Goal: Task Accomplishment & Management: Complete application form

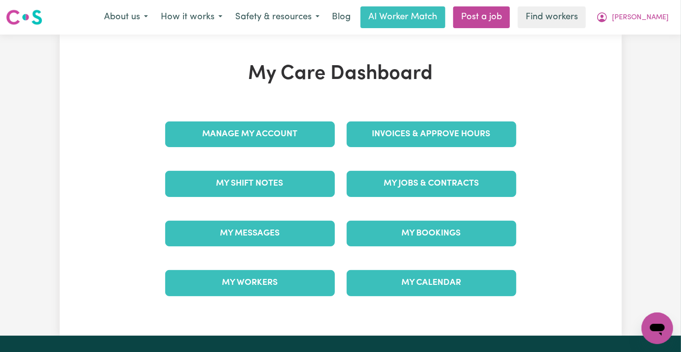
click at [500, 29] on nav "Menu About us How it works Safety & resources Blog AI Worker Match Post a job F…" at bounding box center [340, 17] width 681 height 35
click at [500, 21] on link "Post a job" at bounding box center [481, 17] width 57 height 22
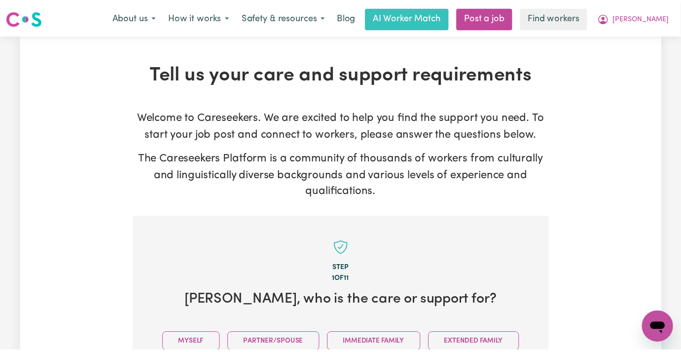
scroll to position [216, 0]
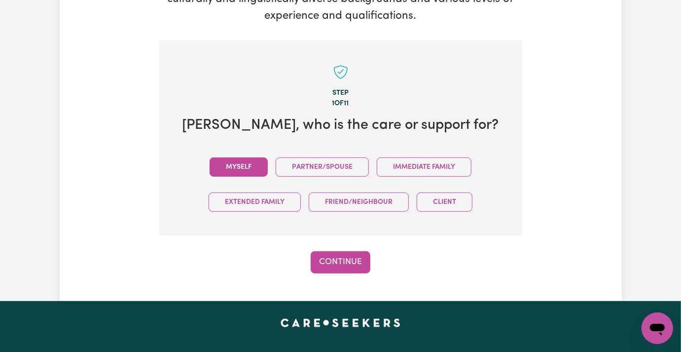
click at [210, 157] on button "Myself" at bounding box center [239, 166] width 58 height 19
click at [345, 251] on button "Continue" at bounding box center [341, 262] width 60 height 22
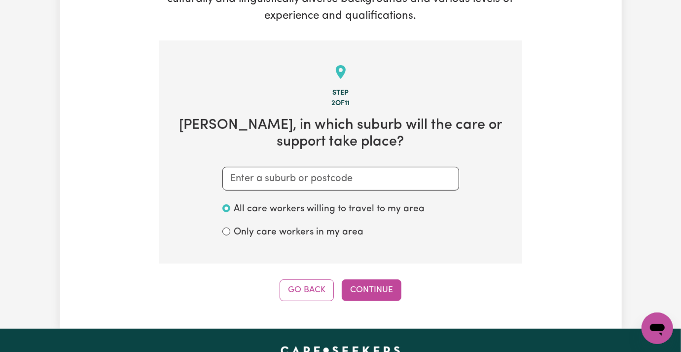
scroll to position [150, 0]
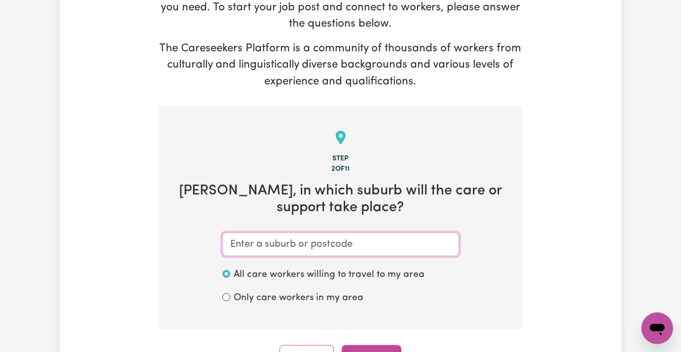
click at [225, 232] on input "text" at bounding box center [340, 244] width 237 height 24
paste input "ROSE BAY"
type input "ROSE BAY"
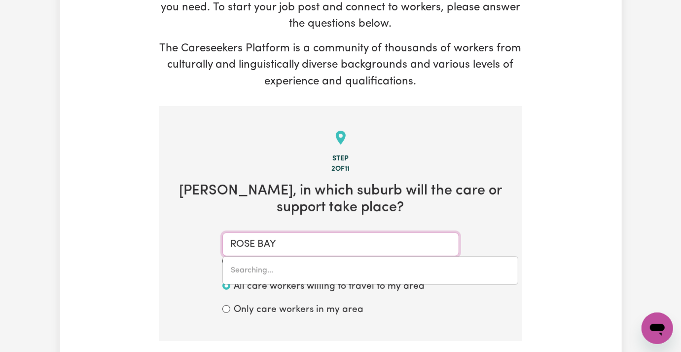
type input "ROSE BAY, New South Wales, 2029"
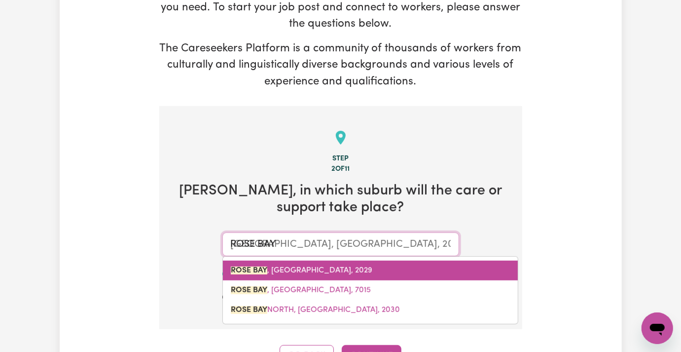
click at [241, 266] on span "ROSE BAY , New South Wales, 2029" at bounding box center [301, 270] width 141 height 8
type input "ROSE BAY, New South Wales, 2029"
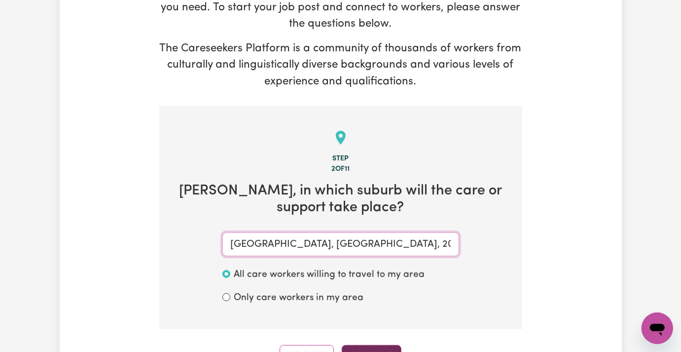
type input "ROSE BAY, New South Wales, 2029"
click at [352, 345] on button "Continue" at bounding box center [372, 356] width 60 height 22
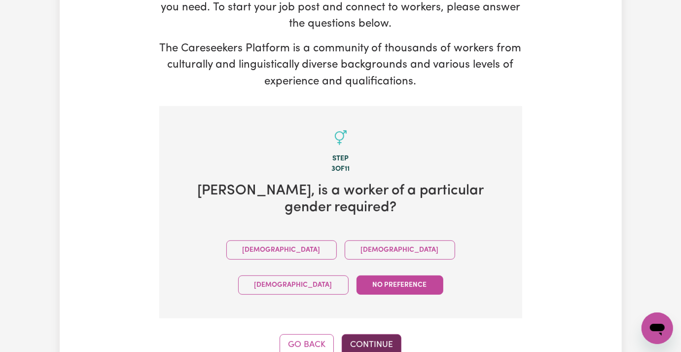
click at [387, 334] on button "Continue" at bounding box center [372, 345] width 60 height 22
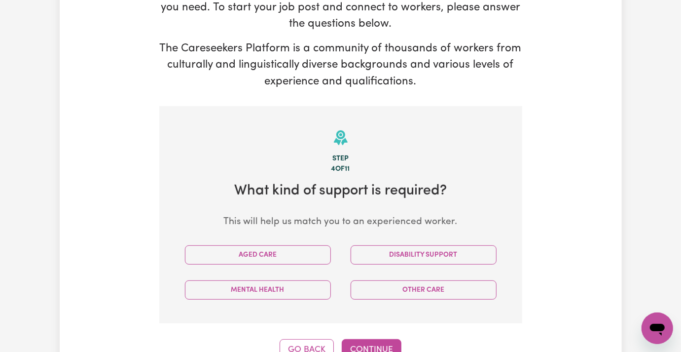
scroll to position [216, 0]
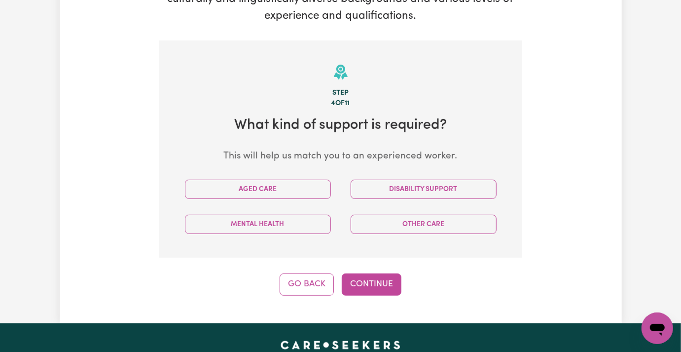
click at [444, 172] on div "Disability Support" at bounding box center [424, 189] width 166 height 35
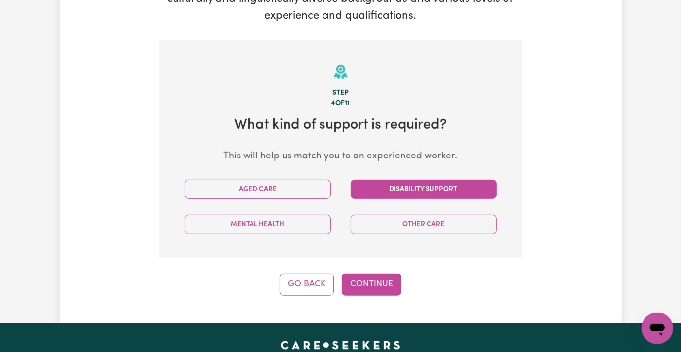
click at [408, 179] on button "Disability Support" at bounding box center [424, 188] width 146 height 19
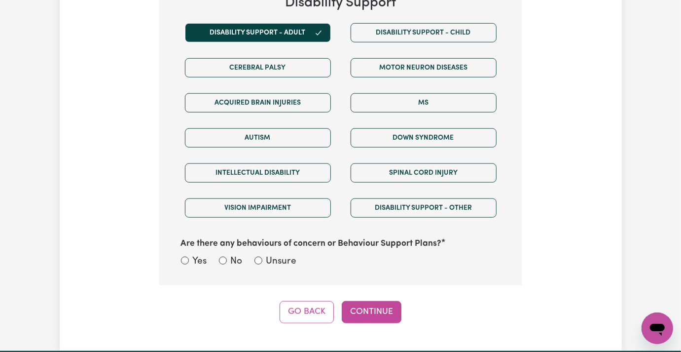
drag, startPoint x: 251, startPoint y: 218, endPoint x: 263, endPoint y: 236, distance: 21.7
click at [266, 254] on label "Unsure" at bounding box center [281, 261] width 31 height 14
click at [254, 256] on input "Unsure" at bounding box center [258, 260] width 8 height 8
radio input "true"
click at [357, 301] on button "Continue" at bounding box center [372, 312] width 60 height 22
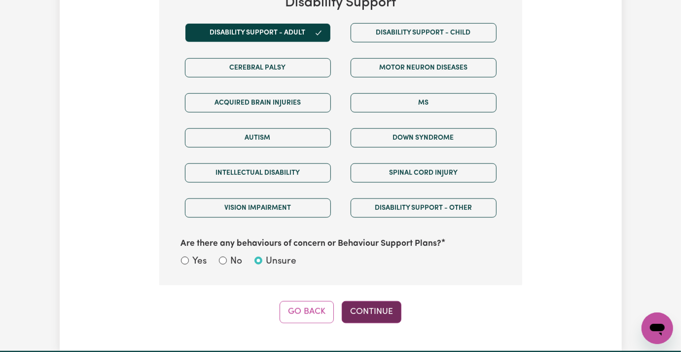
select select "NDIS_FUNDING_PLAN_MANAGED"
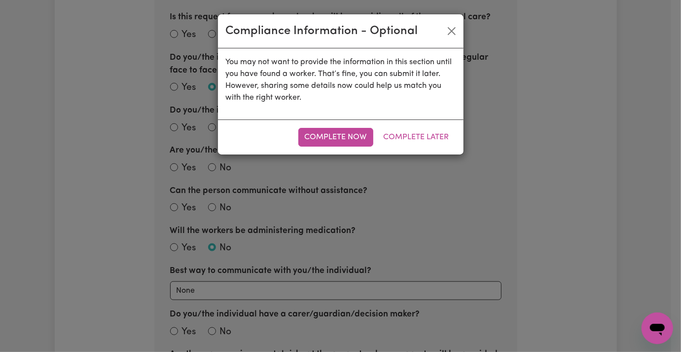
scroll to position [216, 0]
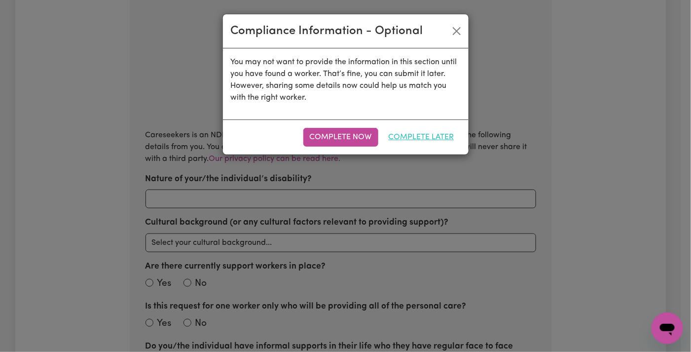
click at [398, 141] on button "Complete Later" at bounding box center [421, 137] width 78 height 19
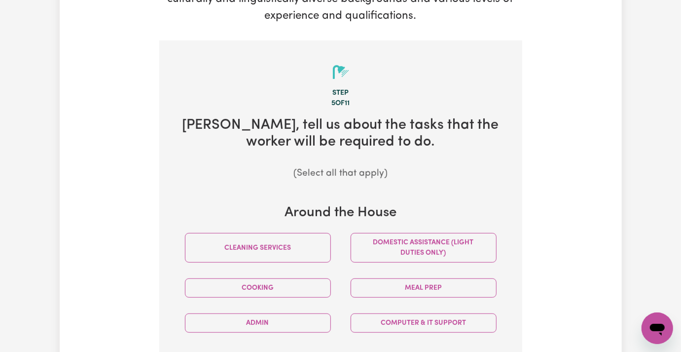
scroll to position [348, 0]
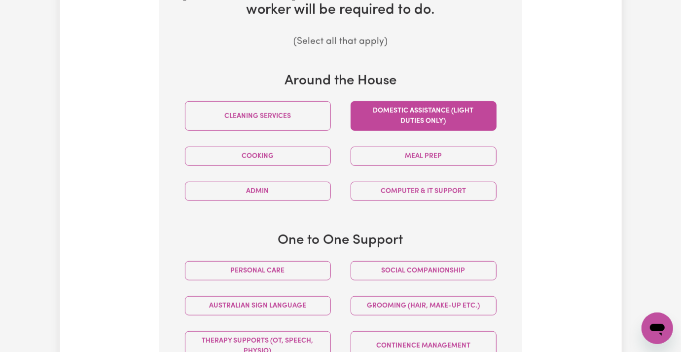
click at [413, 101] on button "Domestic assistance (light duties only)" at bounding box center [424, 116] width 146 height 30
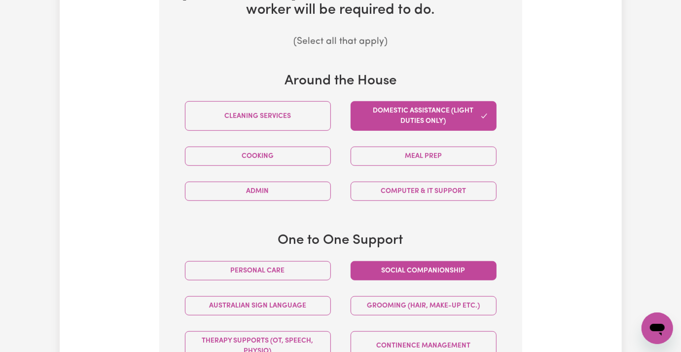
click at [374, 261] on button "Social companionship" at bounding box center [424, 270] width 146 height 19
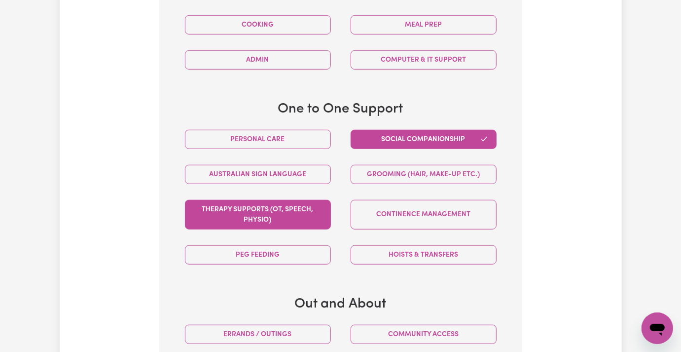
scroll to position [610, 0]
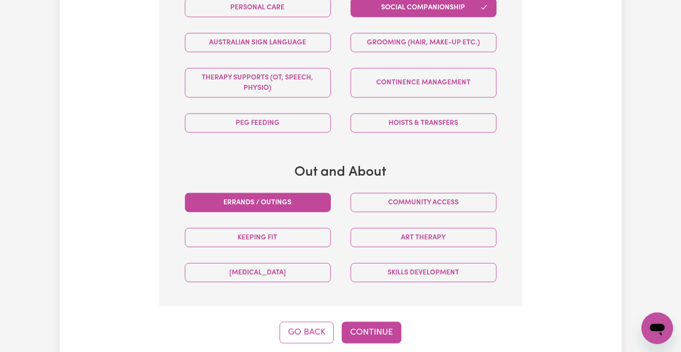
click at [275, 193] on button "Errands / Outings" at bounding box center [258, 202] width 146 height 19
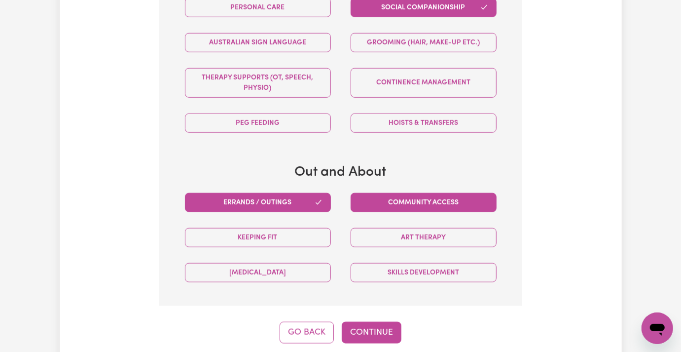
click at [375, 193] on button "Community access" at bounding box center [424, 202] width 146 height 19
click at [375, 321] on button "Continue" at bounding box center [372, 332] width 60 height 22
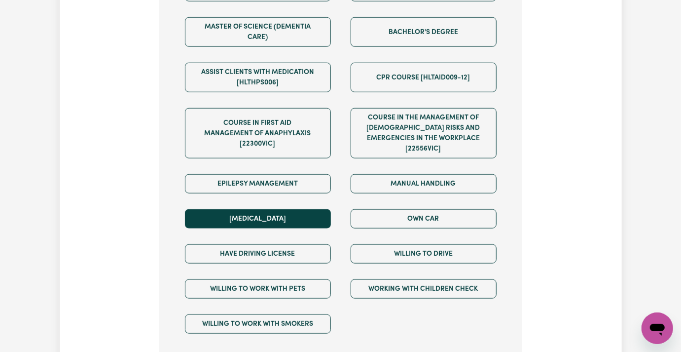
scroll to position [676, 0]
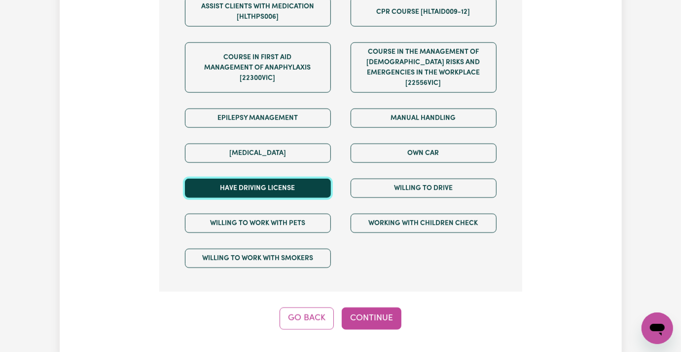
click at [279, 178] on button "Have driving license" at bounding box center [258, 187] width 146 height 19
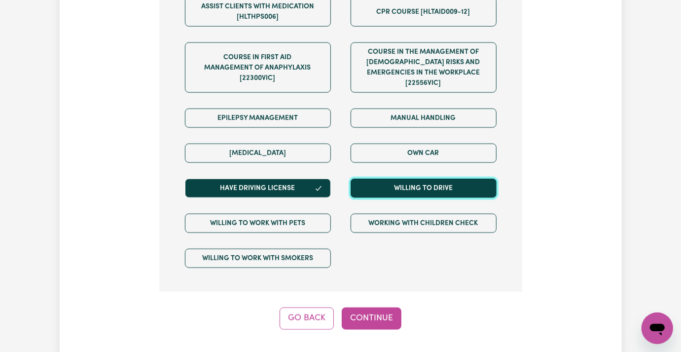
click at [408, 178] on button "Willing to drive" at bounding box center [424, 187] width 146 height 19
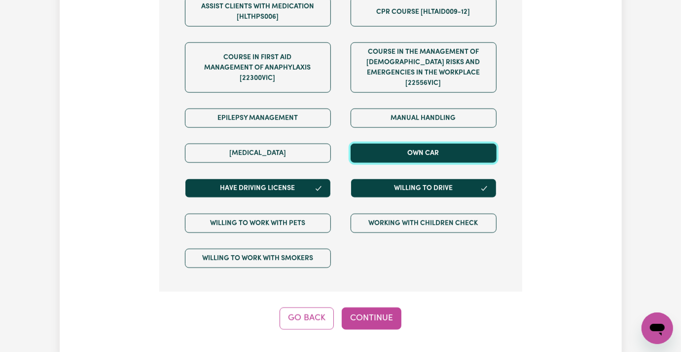
click at [408, 143] on button "Own Car" at bounding box center [424, 152] width 146 height 19
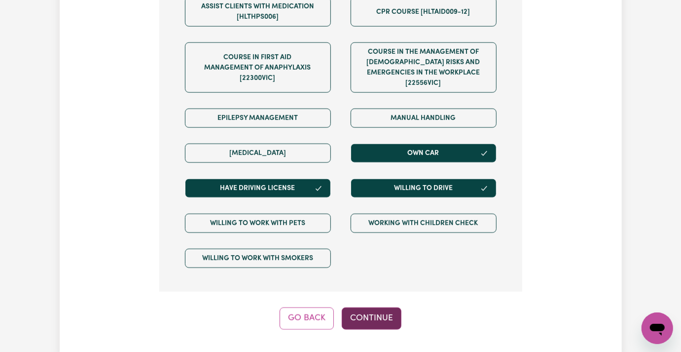
click at [385, 307] on button "Continue" at bounding box center [372, 318] width 60 height 22
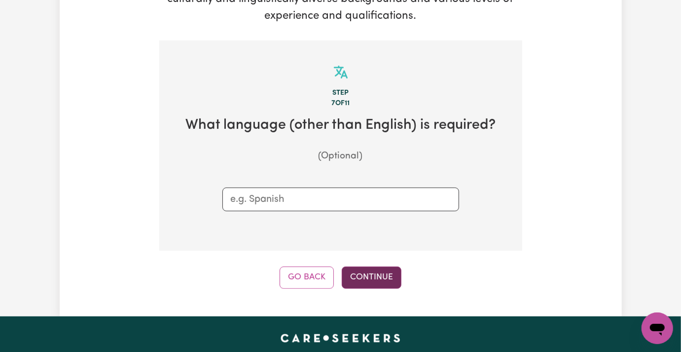
click at [380, 266] on button "Continue" at bounding box center [372, 277] width 60 height 22
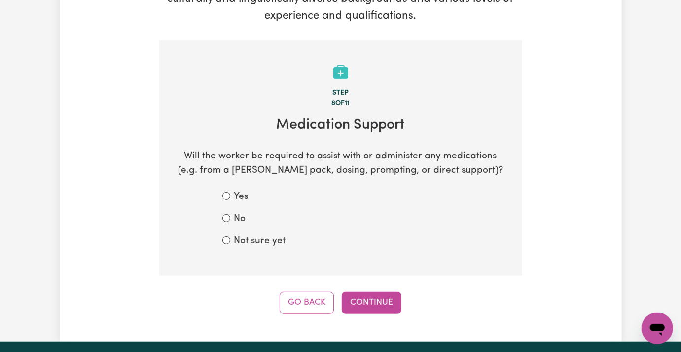
click at [234, 234] on label "Not sure yet" at bounding box center [260, 241] width 52 height 14
click at [230, 236] on input "Not sure yet" at bounding box center [226, 240] width 8 height 8
radio input "true"
click at [361, 291] on button "Continue" at bounding box center [372, 302] width 60 height 22
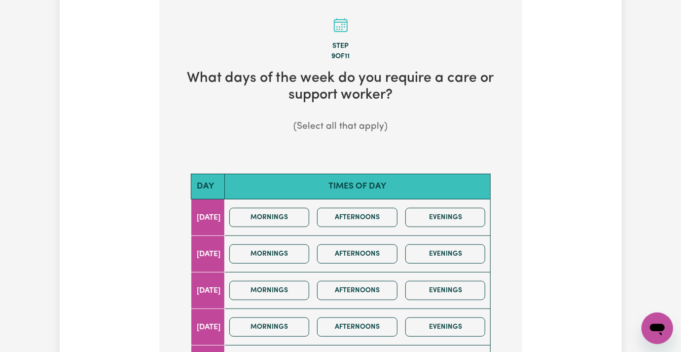
scroll to position [394, 0]
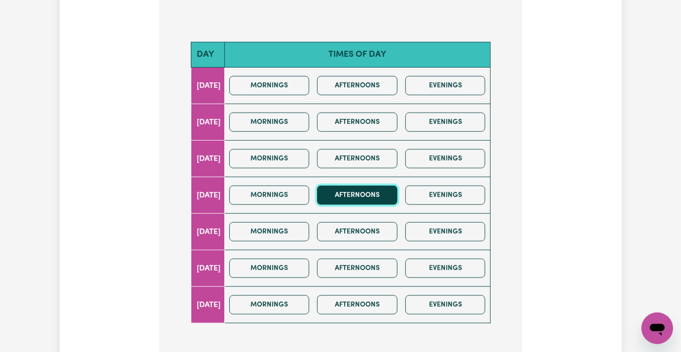
click at [396, 185] on button "Afternoons" at bounding box center [357, 194] width 80 height 19
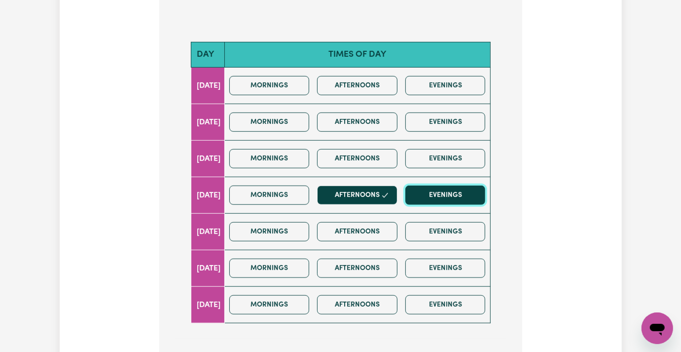
click at [445, 185] on button "Evenings" at bounding box center [445, 194] width 80 height 19
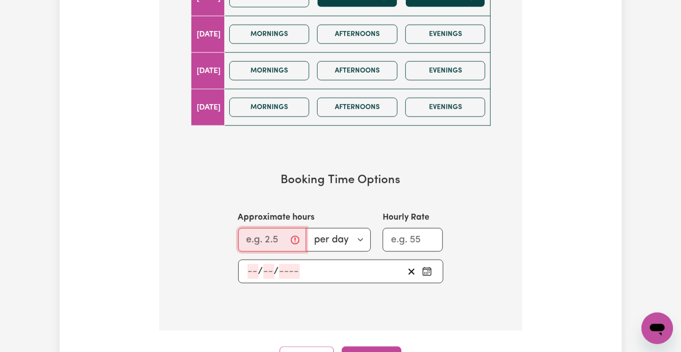
click at [238, 228] on input "Approximate hours" at bounding box center [272, 240] width 68 height 24
type input "3"
click at [247, 264] on input "number" at bounding box center [252, 271] width 11 height 15
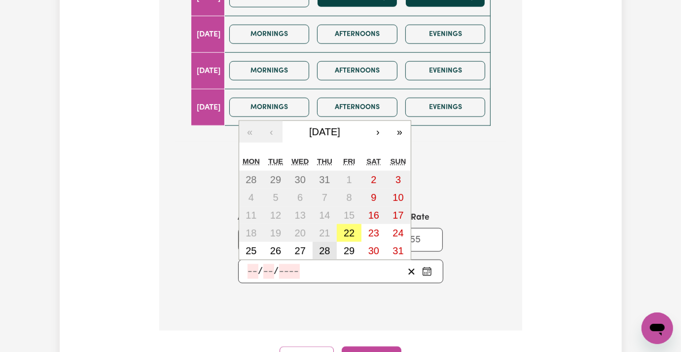
click at [319, 245] on abbr "28" at bounding box center [324, 250] width 11 height 11
type input "2025-08-28"
type input "28"
type input "8"
type input "2025"
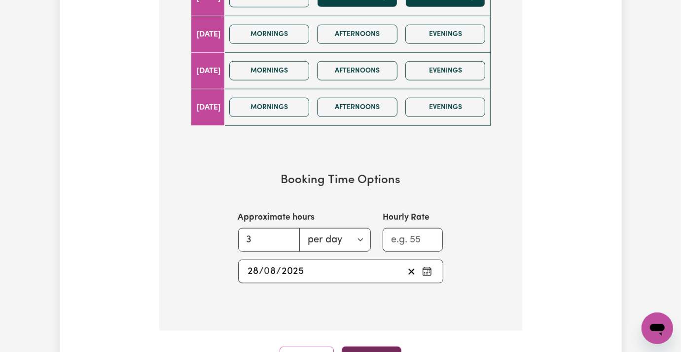
click at [382, 346] on button "Continue" at bounding box center [372, 357] width 60 height 22
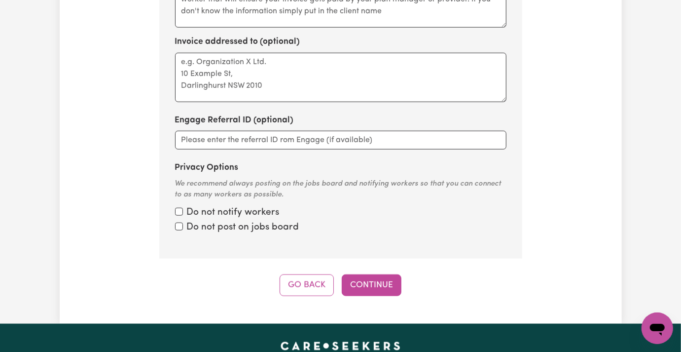
scroll to position [216, 0]
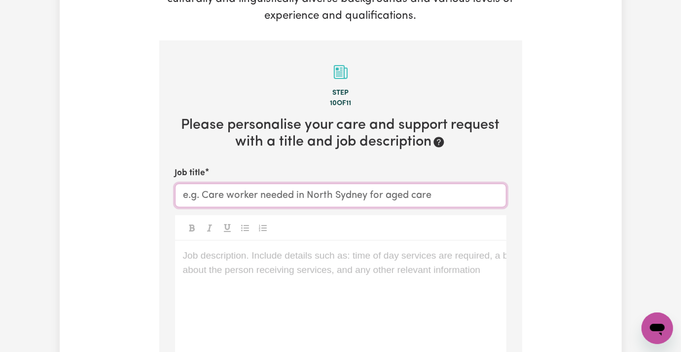
click at [211, 183] on input "Job title" at bounding box center [340, 195] width 331 height 24
click at [189, 183] on input "Job title" at bounding box center [340, 195] width 331 height 24
paste input "Support Worker Needed Every Monday In Rose Bay, NSW"
drag, startPoint x: 263, startPoint y: 151, endPoint x: 324, endPoint y: 152, distance: 60.6
click at [324, 183] on input "Support Worker Needed Every Monday In Rose Bay, NSW" at bounding box center [340, 195] width 331 height 24
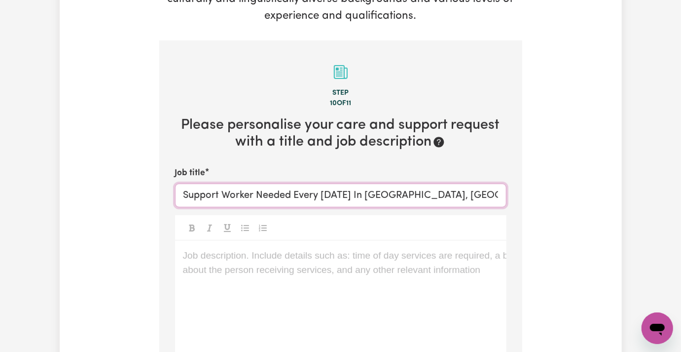
click at [295, 183] on input "Support Worker Needed Every Monday In Rose Bay, NSW" at bounding box center [340, 195] width 331 height 24
type input "Support Worker Needed Every Thursday In Rose Bay, NSW"
click at [265, 296] on div "Job description. Include details such as: time of day services are required, a …" at bounding box center [340, 300] width 331 height 118
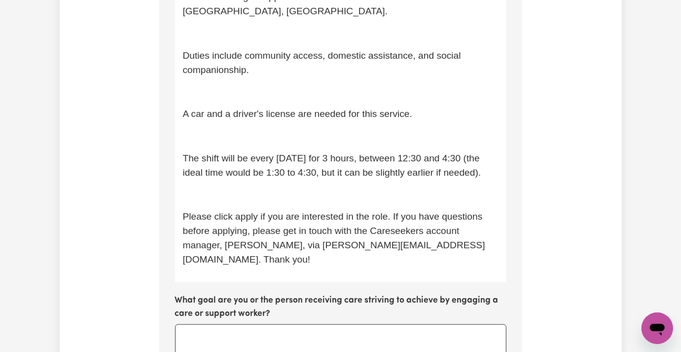
scroll to position [408, 0]
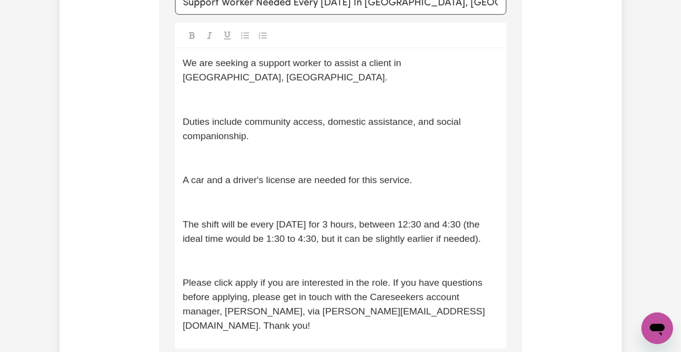
click at [196, 253] on p "﻿" at bounding box center [341, 260] width 316 height 14
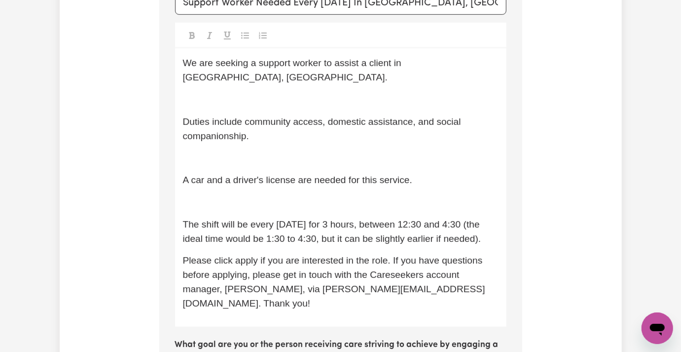
click at [183, 195] on p "﻿" at bounding box center [341, 202] width 316 height 14
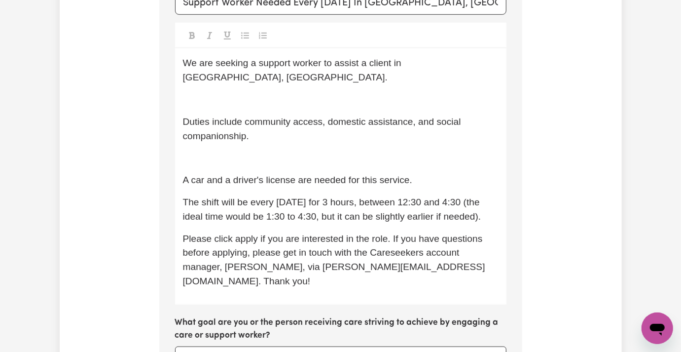
click at [183, 151] on p "﻿" at bounding box center [341, 158] width 316 height 14
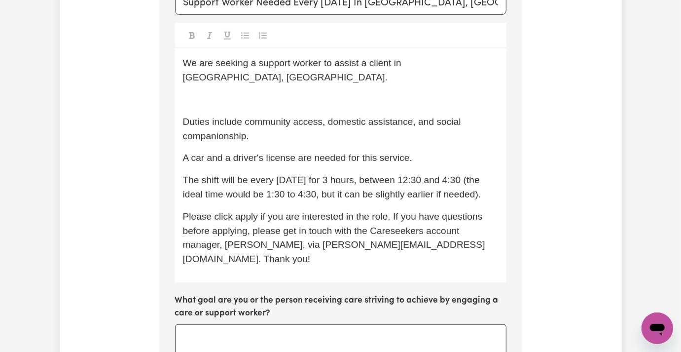
click at [223, 48] on div "We are seeking a support worker to assist a client in Rose Bay, NSW. ﻿ Duties i…" at bounding box center [340, 165] width 331 height 234
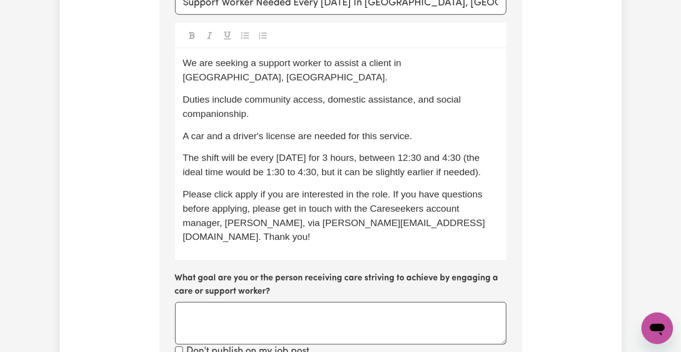
scroll to position [343, 0]
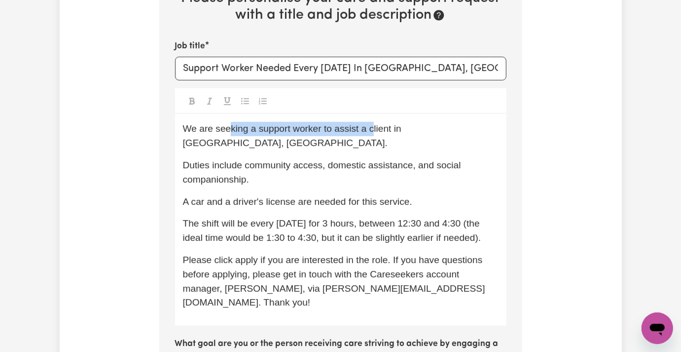
drag, startPoint x: 201, startPoint y: 87, endPoint x: 350, endPoint y: 96, distance: 149.6
click at [343, 123] on span "We are seeking a support worker to assist a client in Rose Bay, NSW." at bounding box center [293, 135] width 221 height 25
click at [399, 142] on div "We are seeking a support worker to assist a client in Rose Bay, NSW. Duties inc…" at bounding box center [340, 219] width 331 height 211
click at [198, 123] on span "We are seeking a support worker to assist a client in Rose Bay, NSW." at bounding box center [293, 135] width 221 height 25
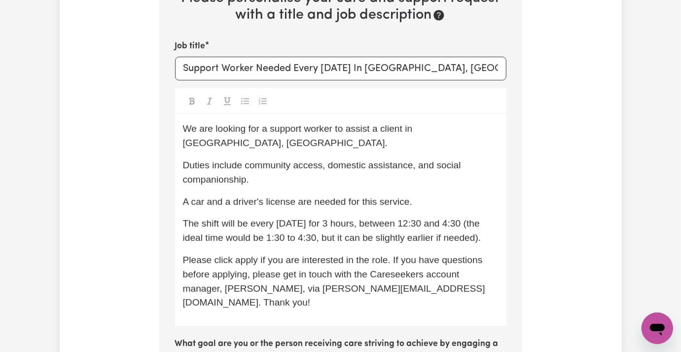
click at [183, 196] on span "A car and a driver's license are needed for this service." at bounding box center [297, 201] width 229 height 10
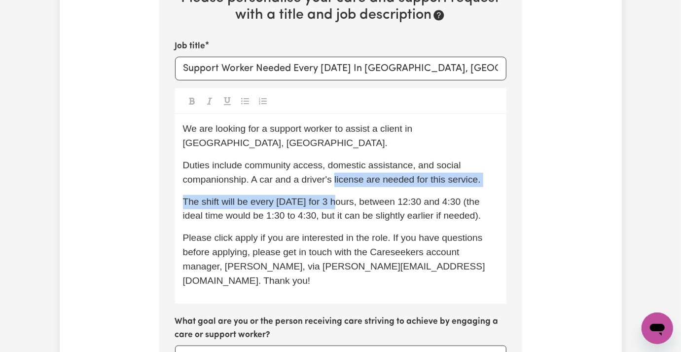
drag, startPoint x: 211, startPoint y: 125, endPoint x: 318, endPoint y: 134, distance: 107.9
click at [316, 133] on div "We are looking for a support worker to assist a client in Rose Bay, NSW. Duties…" at bounding box center [340, 208] width 331 height 189
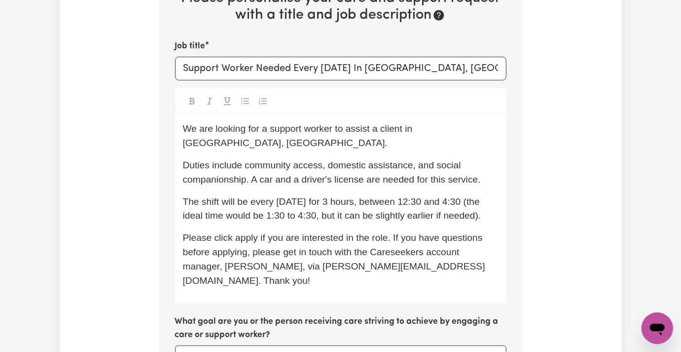
click at [341, 196] on span "The shift will be every Monday for 3 hours, between 12:30 and 4:30 (the ideal t…" at bounding box center [333, 208] width 300 height 25
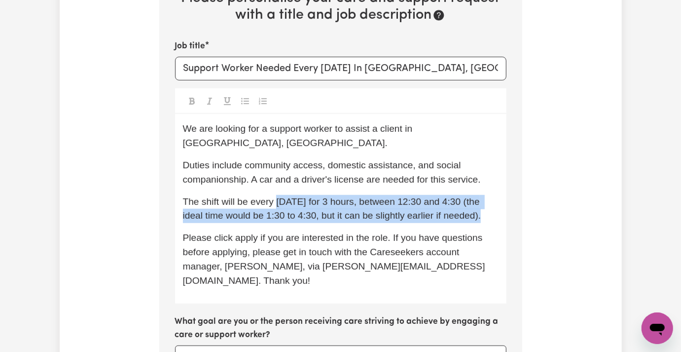
drag, startPoint x: 249, startPoint y: 146, endPoint x: 446, endPoint y: 167, distance: 197.8
click at [446, 195] on p "The shift will be every Monday for 3 hours, between 12:30 and 4:30 (the ideal t…" at bounding box center [341, 209] width 316 height 29
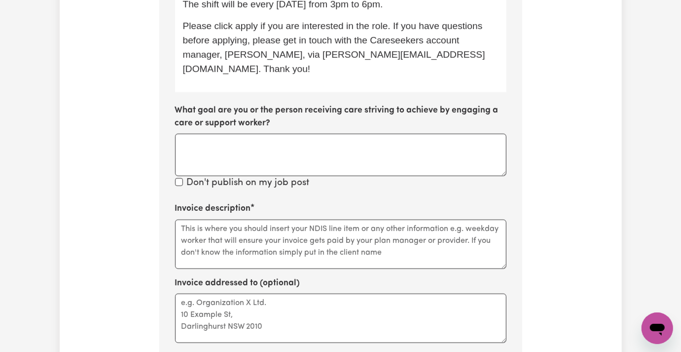
scroll to position [605, 0]
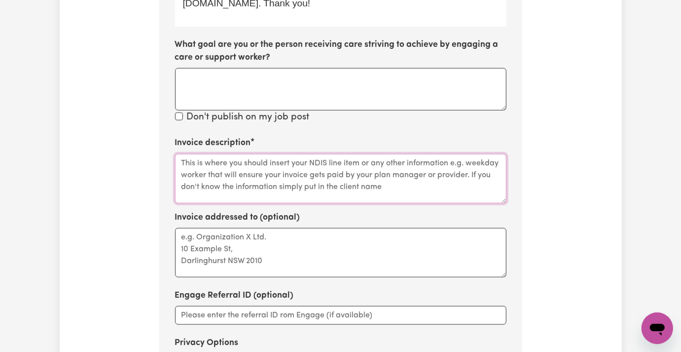
click at [195, 154] on textarea "Invoice description" at bounding box center [340, 178] width 331 height 49
paste textarea "Danielle Opit - Jewish Care"
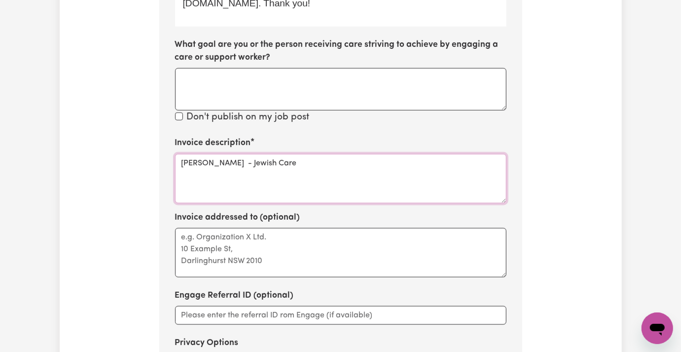
type textarea "Danielle Opit - Jewish Care"
click at [188, 228] on textarea "Invoice addressed to (optional)" at bounding box center [340, 252] width 331 height 49
paste textarea "Danielle Opit - Jewish Care"
type textarea "Danielle Opit - Jewish Care"
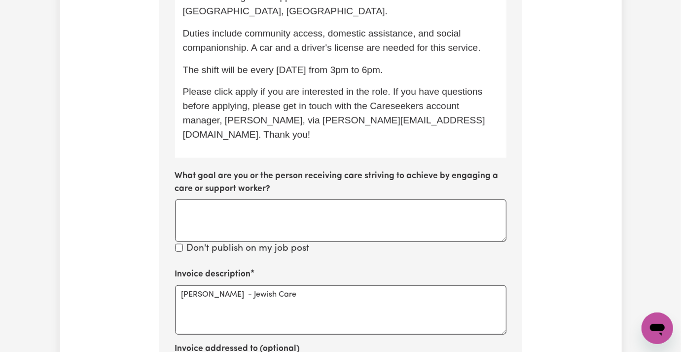
scroll to position [540, 0]
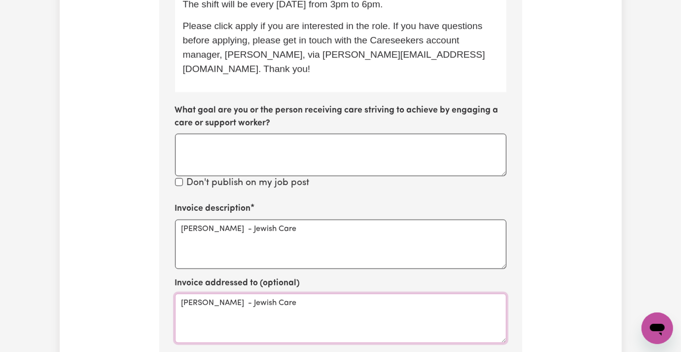
click at [206, 293] on textarea "Danielle Opit - Jewish Care" at bounding box center [340, 317] width 331 height 49
click at [60, 199] on div "Tell us your care and support requirements Welcome to Careseekers. We are excit…" at bounding box center [341, 29] width 562 height 1015
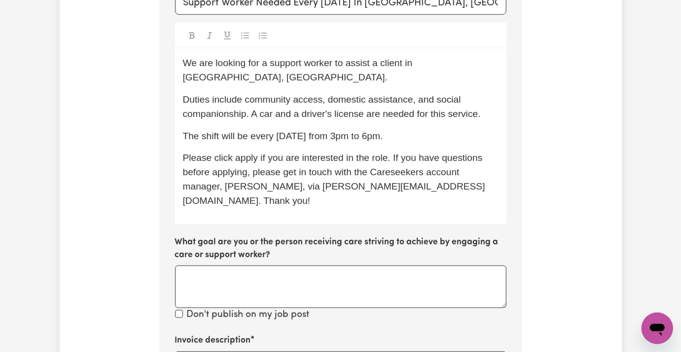
scroll to position [343, 0]
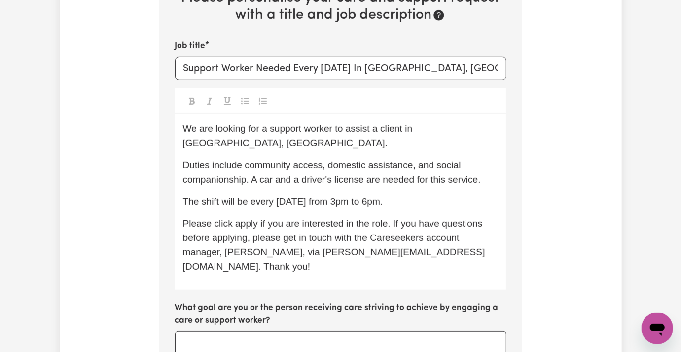
drag, startPoint x: 385, startPoint y: 146, endPoint x: 140, endPoint y: 87, distance: 251.6
click at [159, 87] on section "Step 10 of 11 Please personalise your care and support request with a title and…" at bounding box center [340, 305] width 363 height 783
copy div "We are looking for a support worker to assist a client in Rose Bay, NSW. Duties…"
click at [280, 218] on span "Please click apply if you are interested in the role. If you have questions bef…" at bounding box center [334, 244] width 302 height 53
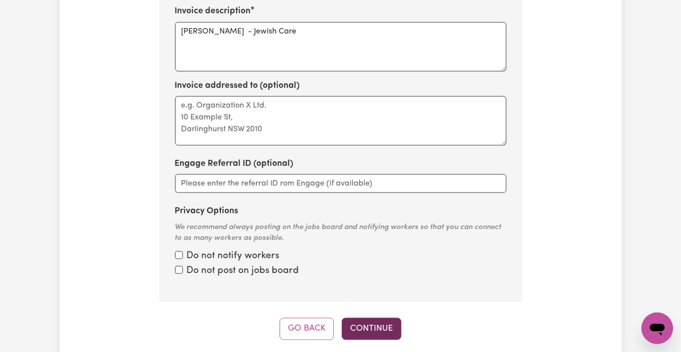
click at [369, 317] on button "Continue" at bounding box center [372, 328] width 60 height 22
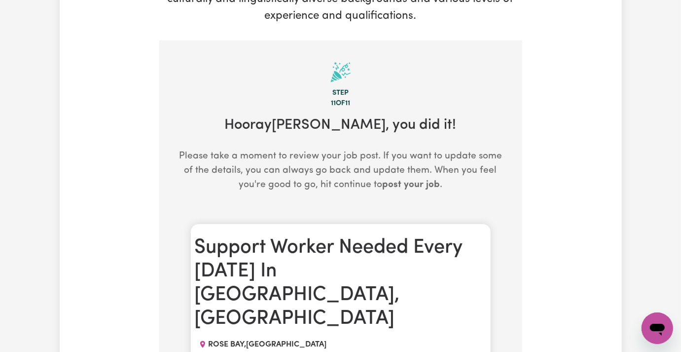
scroll to position [479, 0]
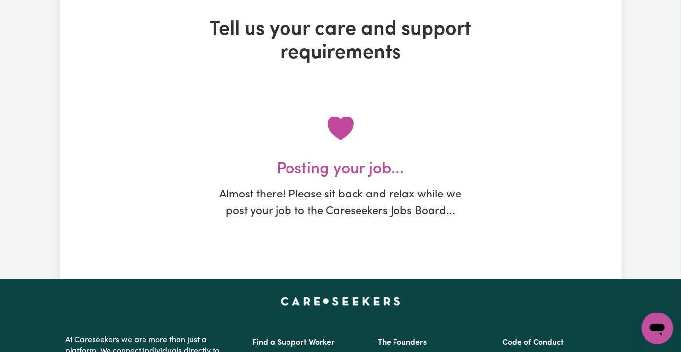
scroll to position [0, 0]
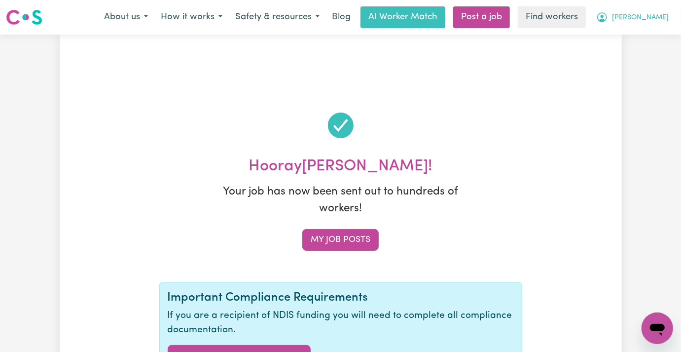
click at [639, 17] on button "[PERSON_NAME]" at bounding box center [632, 17] width 85 height 21
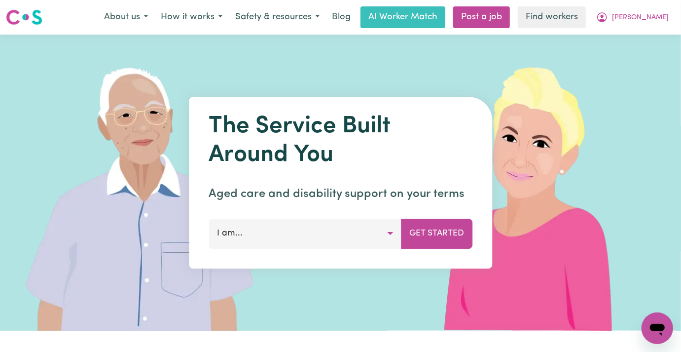
click at [644, 30] on nav "Menu About us How it works Safety & resources Blog AI Worker Match Post a job F…" at bounding box center [340, 17] width 681 height 35
click at [649, 9] on button "[PERSON_NAME]" at bounding box center [632, 17] width 85 height 21
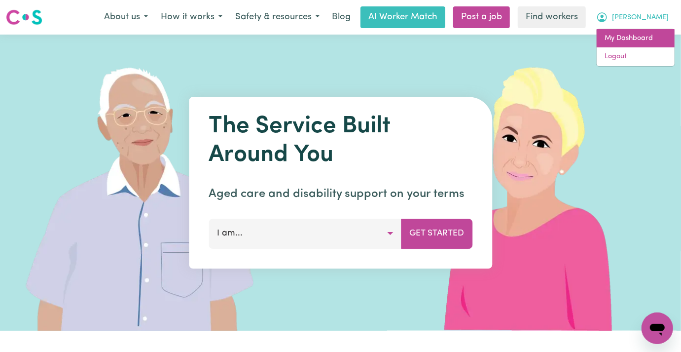
click at [641, 37] on link "My Dashboard" at bounding box center [636, 38] width 78 height 19
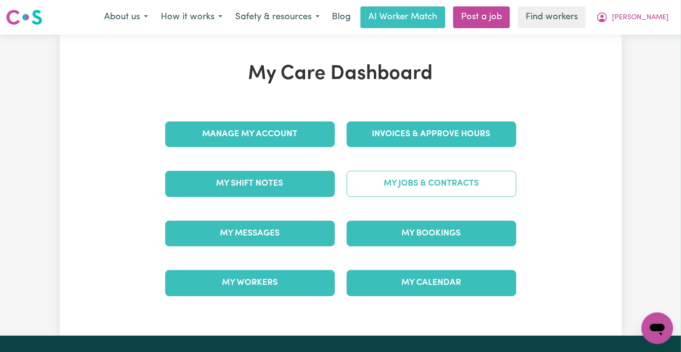
click at [479, 187] on link "My Jobs & Contracts" at bounding box center [432, 184] width 170 height 26
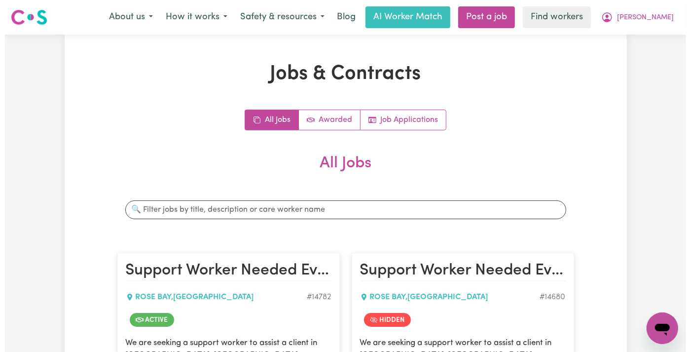
scroll to position [263, 0]
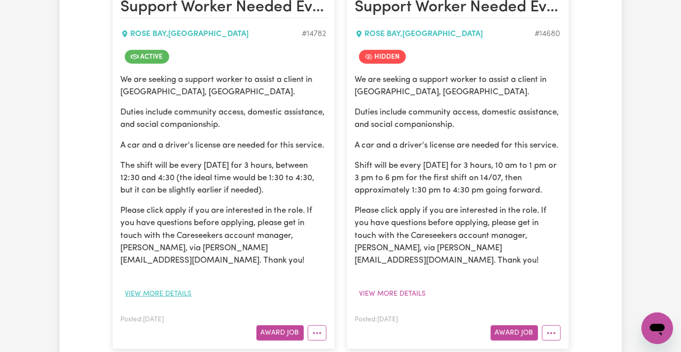
click at [128, 286] on button "View more details" at bounding box center [158, 293] width 75 height 15
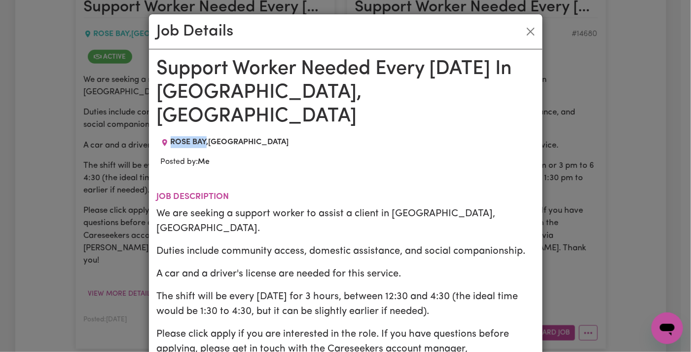
drag, startPoint x: 167, startPoint y: 117, endPoint x: 201, endPoint y: 118, distance: 34.5
click at [201, 138] on span "ROSE BAY , New South Wales" at bounding box center [230, 142] width 118 height 8
copy span "ROSE BAY"
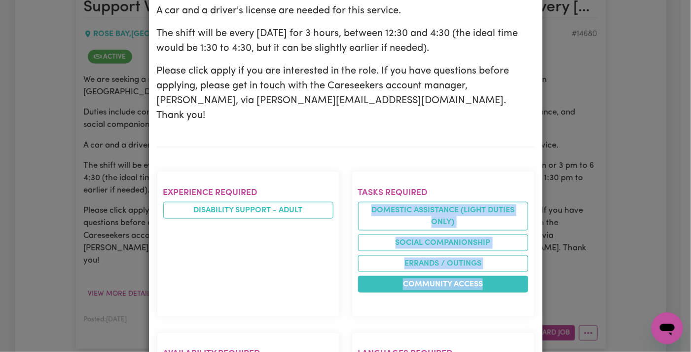
drag, startPoint x: 365, startPoint y: 151, endPoint x: 486, endPoint y: 231, distance: 144.8
click at [486, 231] on ul "Domestic assistance (light duties only) Social companionship Errands / Outings …" at bounding box center [443, 247] width 170 height 91
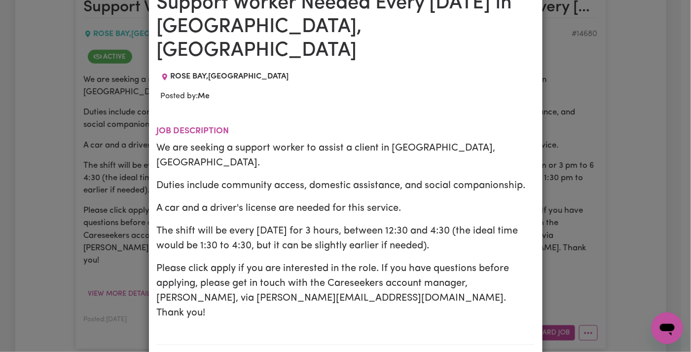
scroll to position [0, 0]
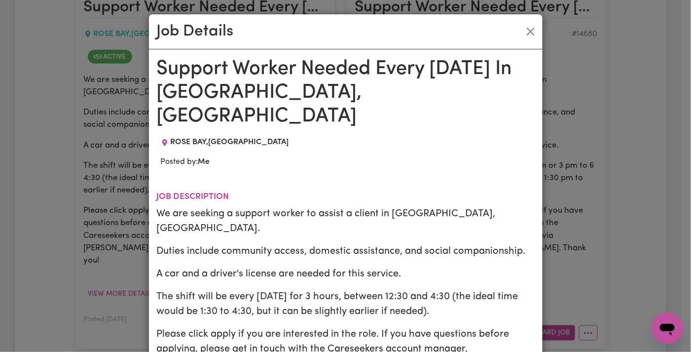
click at [218, 77] on h1 "Support Worker Needed Every Monday In Rose Bay, NSW" at bounding box center [346, 92] width 378 height 71
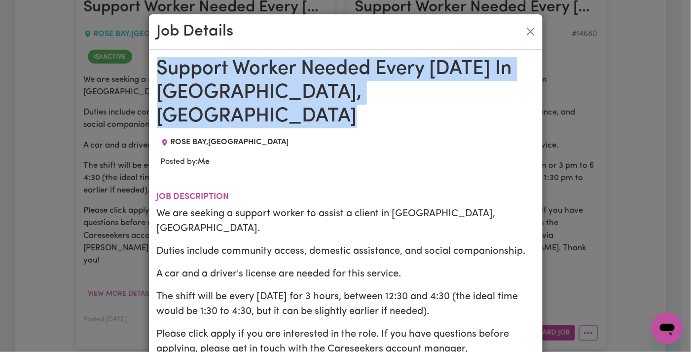
click at [218, 77] on h1 "Support Worker Needed Every Monday In Rose Bay, NSW" at bounding box center [346, 92] width 378 height 71
copy h1 "Support Worker Needed Every Monday In Rose Bay, NSW"
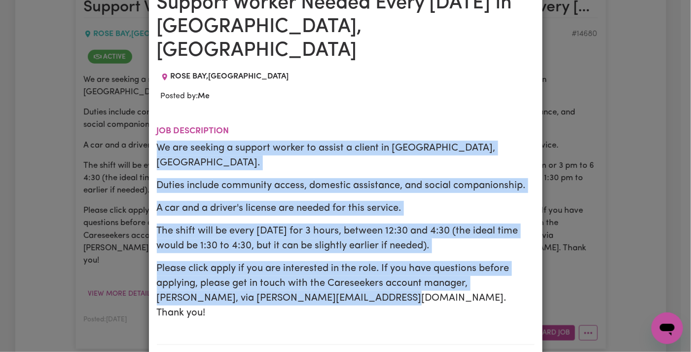
drag, startPoint x: 153, startPoint y: 123, endPoint x: 360, endPoint y: 262, distance: 249.4
click at [360, 262] on div "We are seeking a support worker to assist a client in Rose Bay, NSW. Duties inc…" at bounding box center [346, 230] width 378 height 179
copy div "We are seeking a support worker to assist a client in Rose Bay, NSW. Duties inc…"
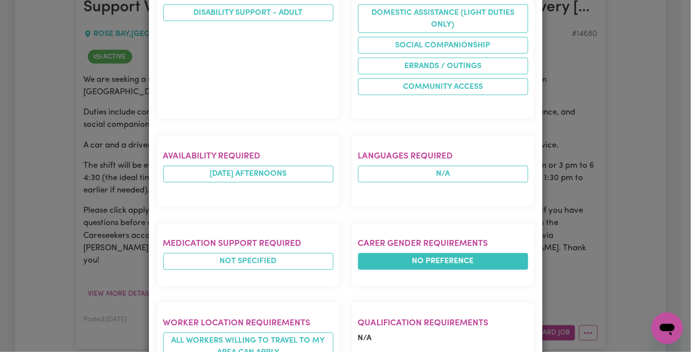
scroll to position [690, 0]
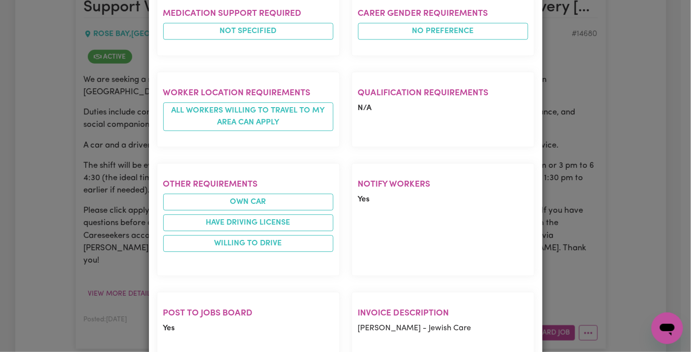
click at [584, 188] on div "Job Details Support Worker Needed Every Monday In Rose Bay, NSW ROSE BAY , New …" at bounding box center [345, 176] width 691 height 352
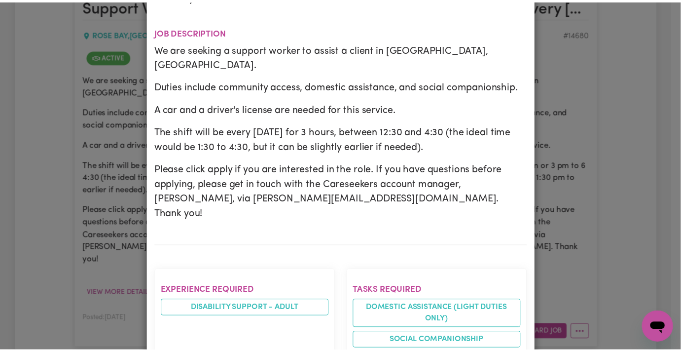
scroll to position [0, 0]
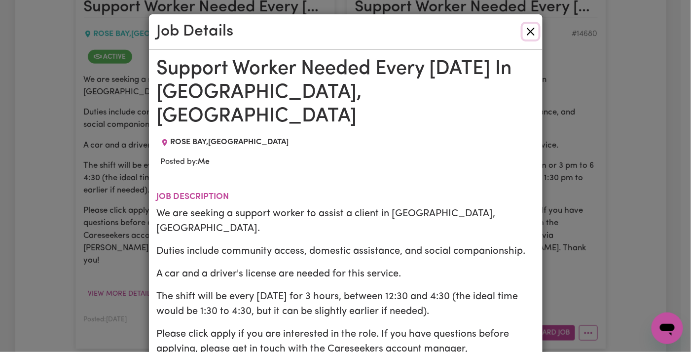
click at [528, 37] on button "Close" at bounding box center [531, 32] width 16 height 16
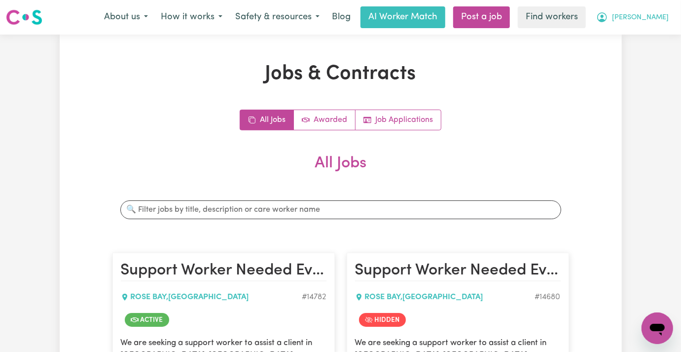
click at [643, 14] on span "[PERSON_NAME]" at bounding box center [640, 17] width 57 height 11
click at [645, 34] on link "My Dashboard" at bounding box center [636, 38] width 78 height 19
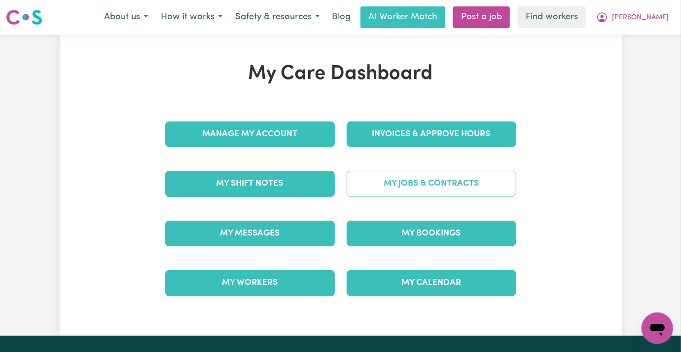
click at [470, 183] on link "My Jobs & Contracts" at bounding box center [432, 184] width 170 height 26
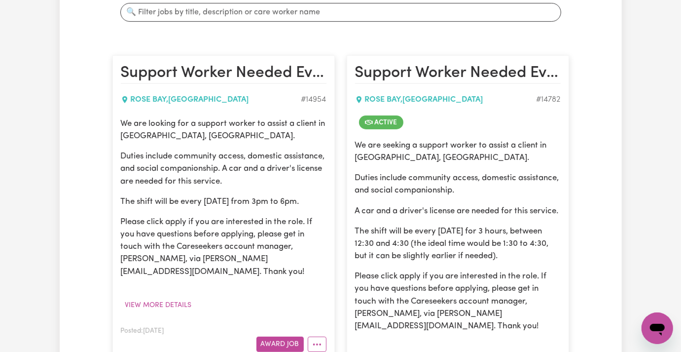
scroll to position [263, 0]
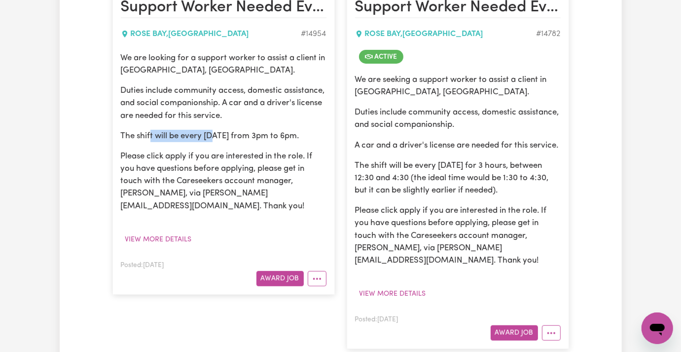
drag, startPoint x: 112, startPoint y: 134, endPoint x: 176, endPoint y: 133, distance: 64.1
click at [176, 133] on p "The shift will be every Thursday from 3pm to 6pm." at bounding box center [224, 136] width 206 height 12
click at [215, 157] on p "Please click apply if you are interested in the role. If you have questions bef…" at bounding box center [224, 181] width 206 height 62
drag, startPoint x: 109, startPoint y: 136, endPoint x: 195, endPoint y: 136, distance: 85.8
click at [195, 136] on p "The shift will be every Thursday from 3pm to 6pm." at bounding box center [224, 136] width 206 height 12
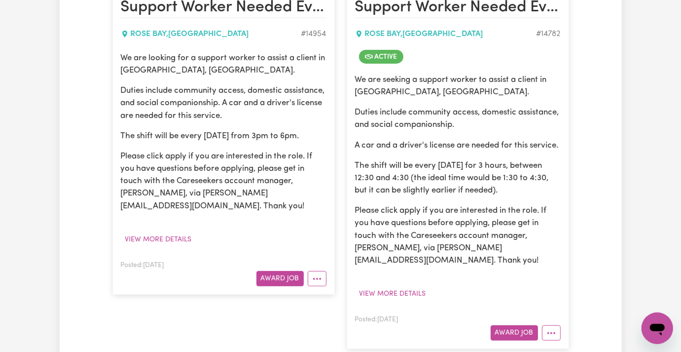
click at [233, 189] on p "Please click apply if you are interested in the role. If you have questions bef…" at bounding box center [224, 181] width 206 height 62
click at [316, 274] on icon "More options" at bounding box center [317, 279] width 10 height 10
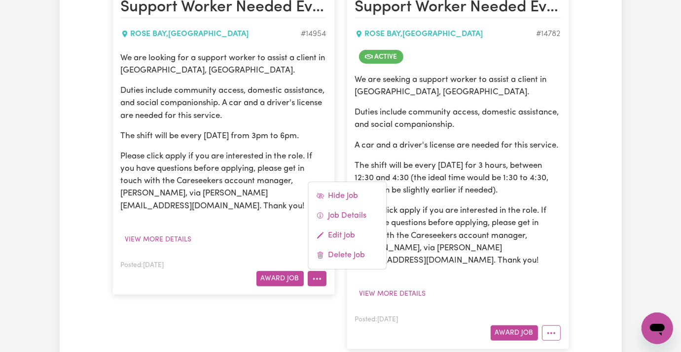
click at [462, 223] on p "Please click apply if you are interested in the role. If you have questions bef…" at bounding box center [458, 235] width 206 height 62
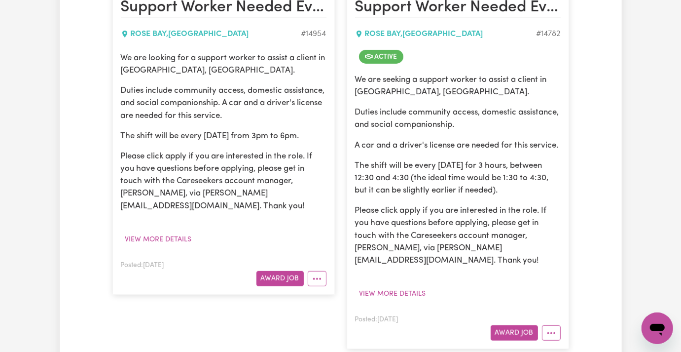
scroll to position [0, 0]
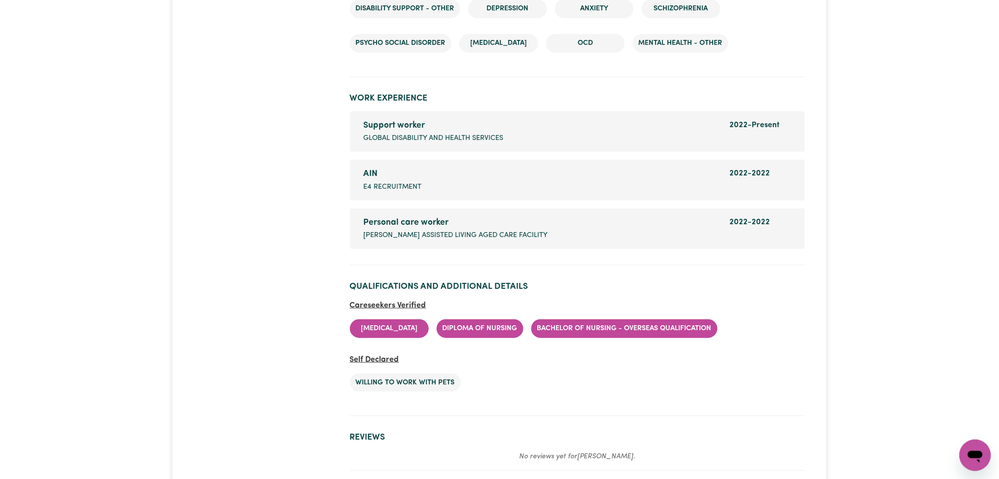
scroll to position [1487, 0]
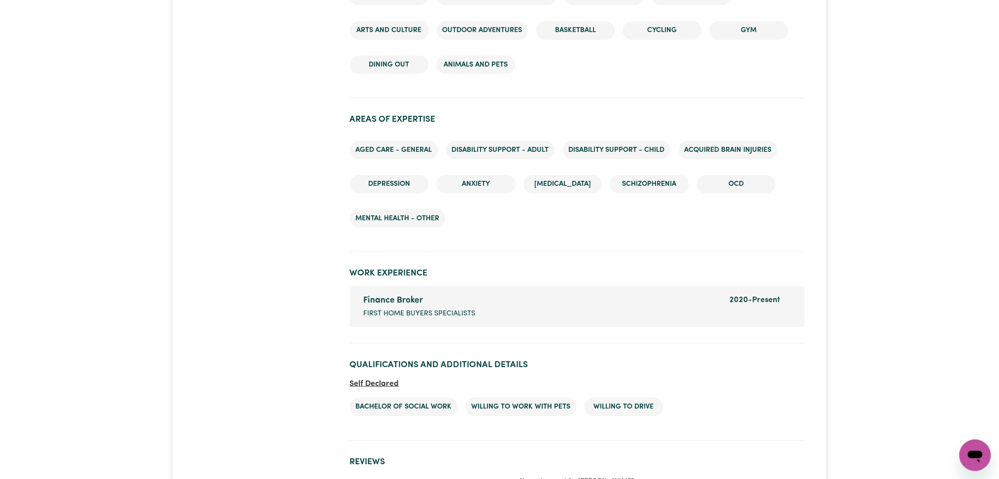
scroll to position [1561, 0]
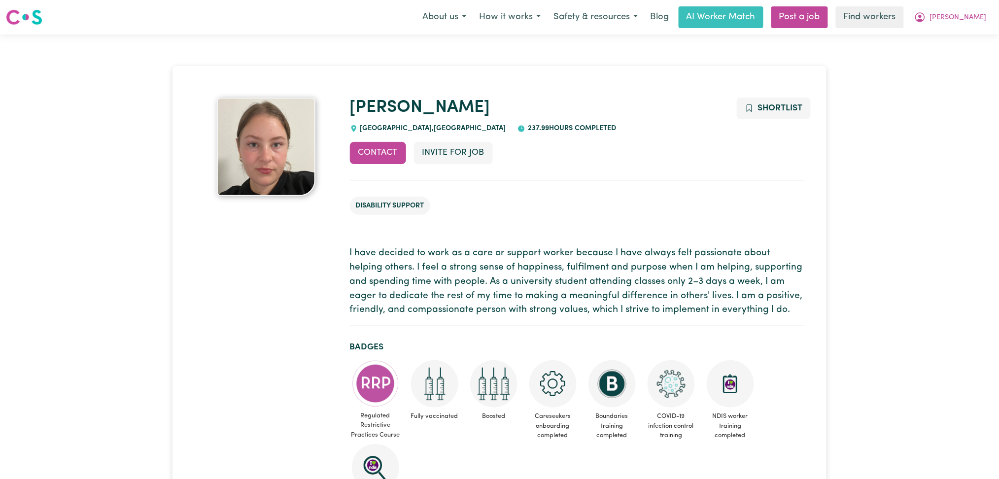
click at [610, 109] on h1 "Rachel" at bounding box center [577, 108] width 455 height 21
click at [572, 208] on ul "Disability Support" at bounding box center [577, 206] width 455 height 35
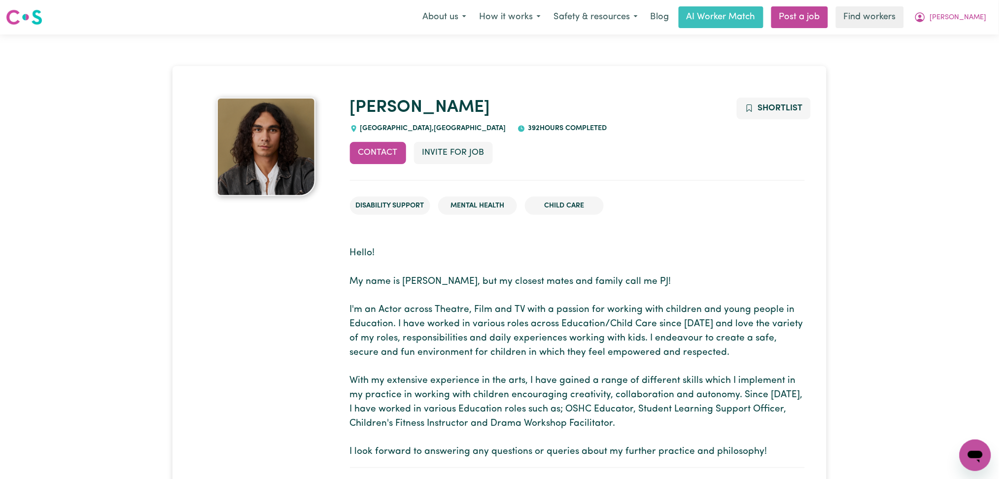
click at [464, 275] on p "Hello! My name is [PERSON_NAME], but my closest mates and family call me PJ! I'…" at bounding box center [577, 352] width 455 height 213
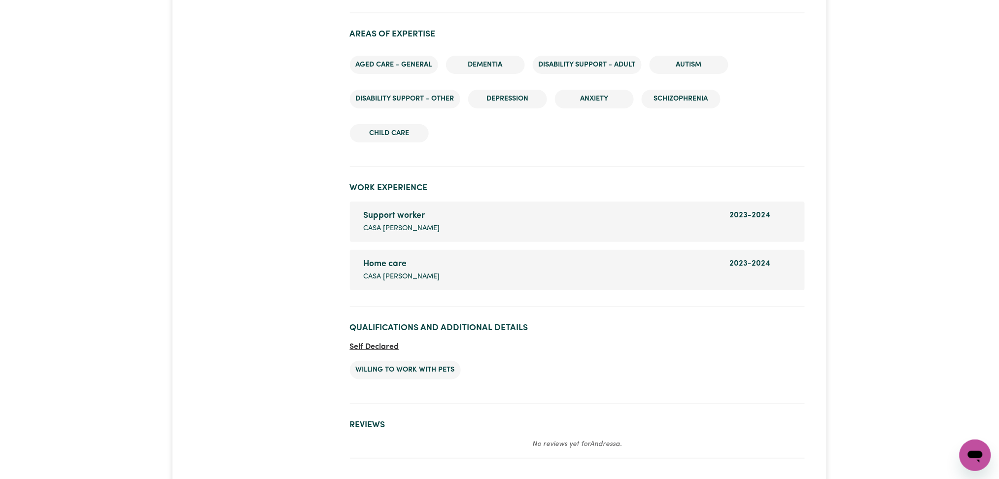
scroll to position [1331, 0]
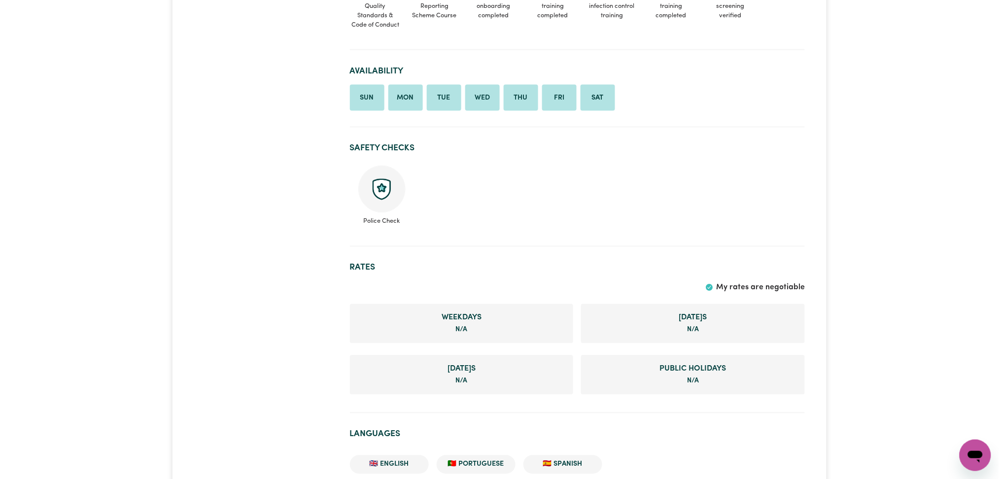
scroll to position [508, 0]
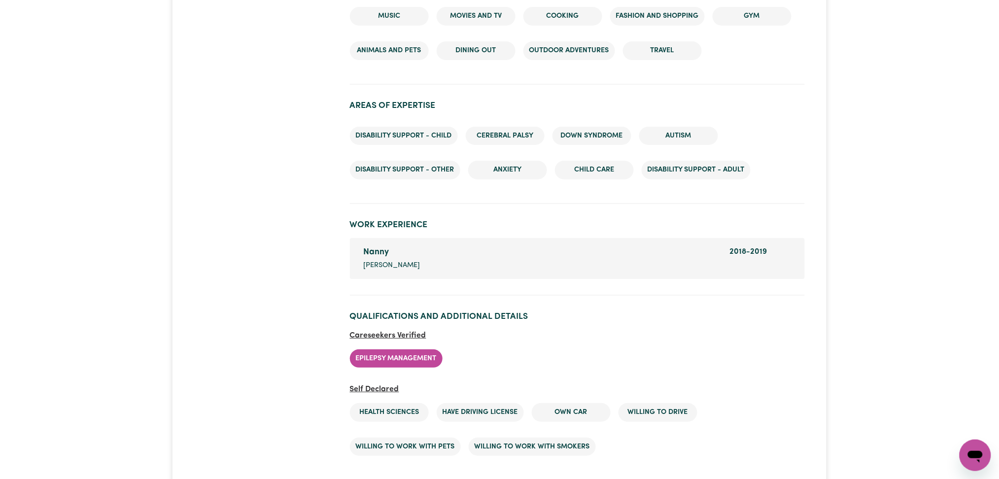
scroll to position [1261, 0]
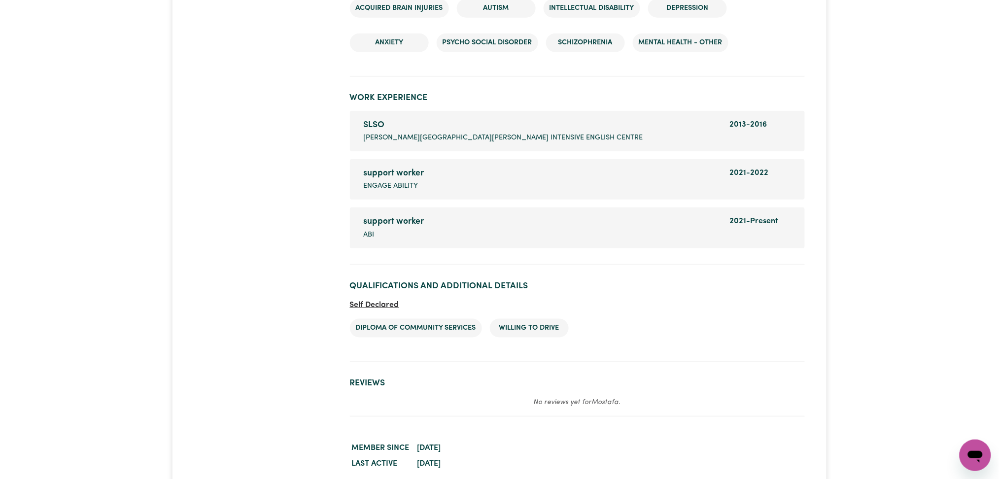
scroll to position [1645, 0]
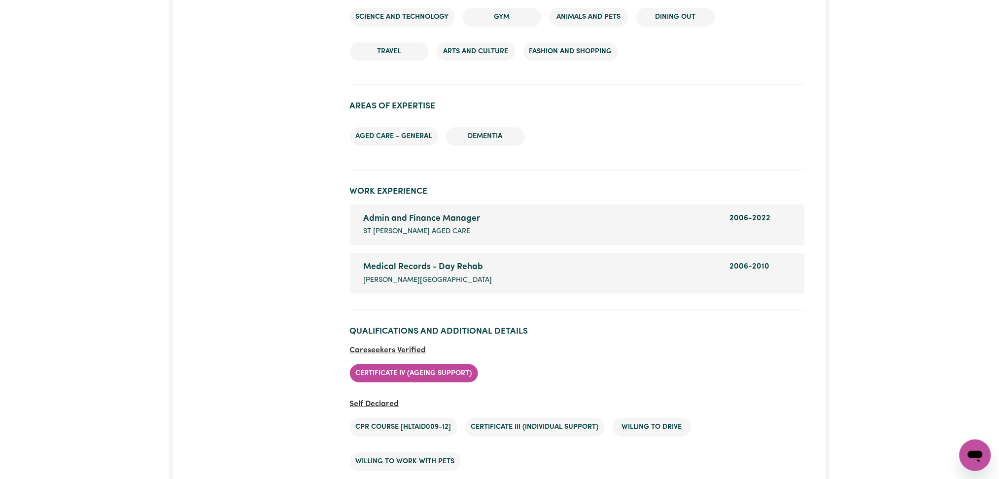
scroll to position [1245, 0]
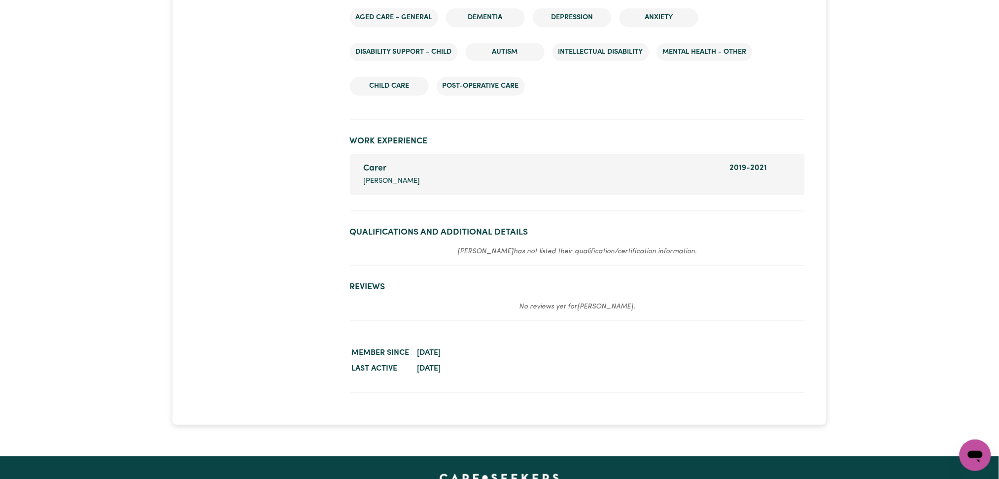
scroll to position [1225, 0]
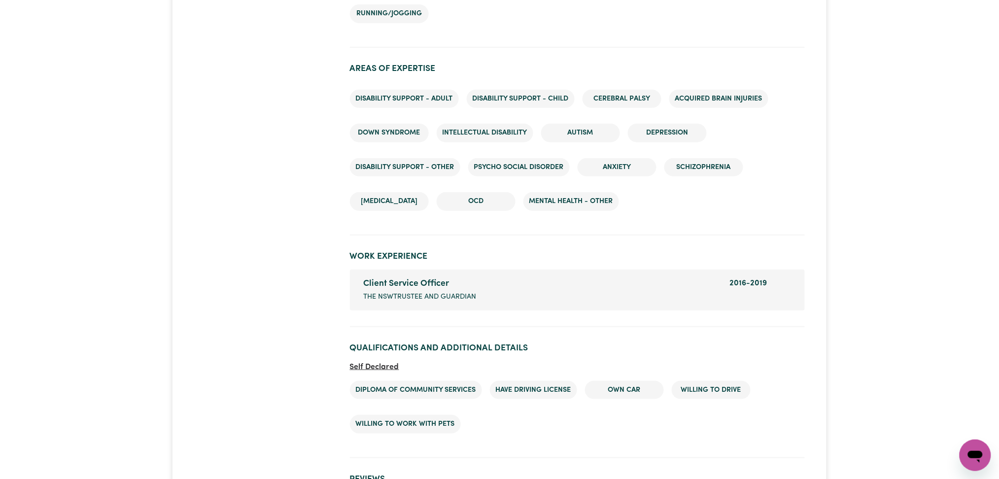
scroll to position [1573, 0]
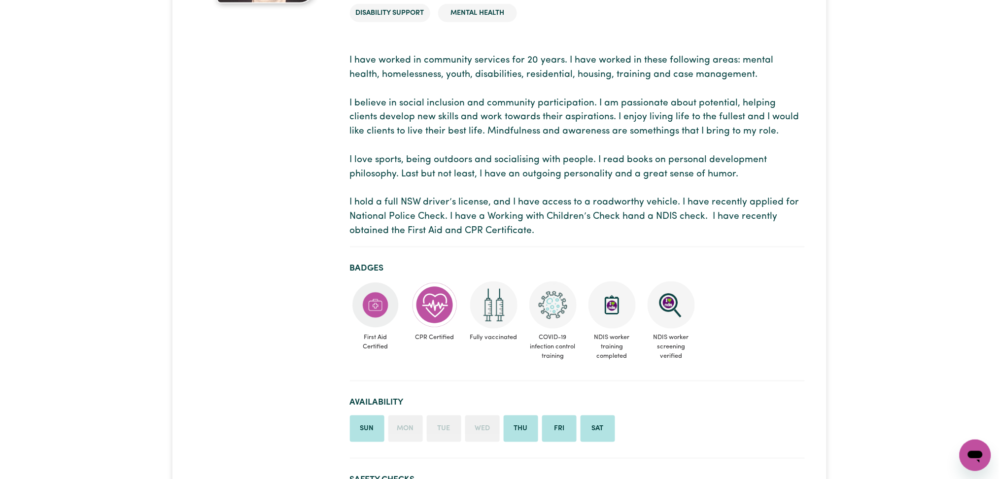
scroll to position [0, 0]
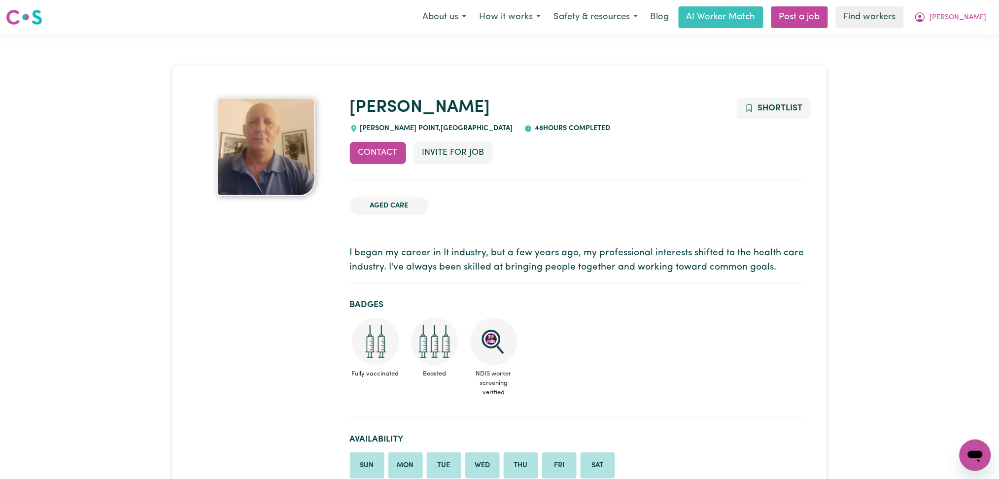
drag, startPoint x: 628, startPoint y: 38, endPoint x: 730, endPoint y: 63, distance: 105.0
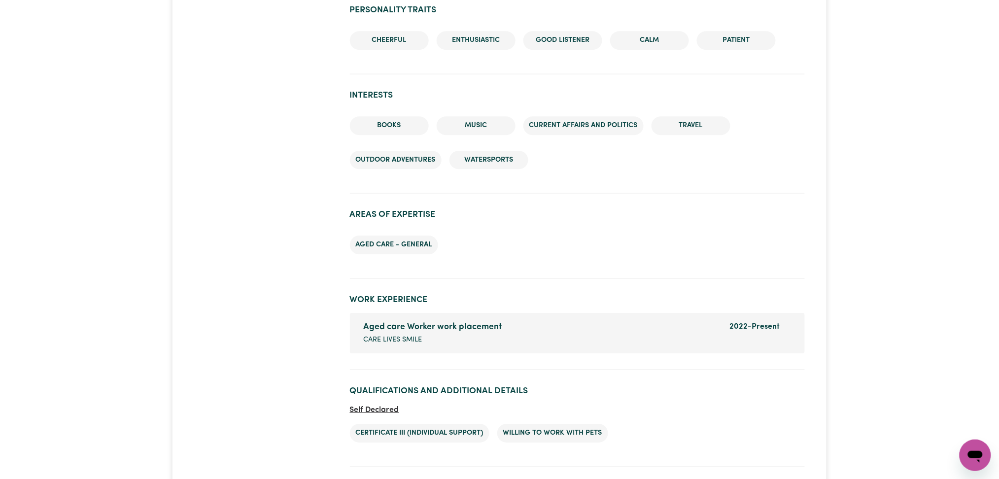
scroll to position [994, 0]
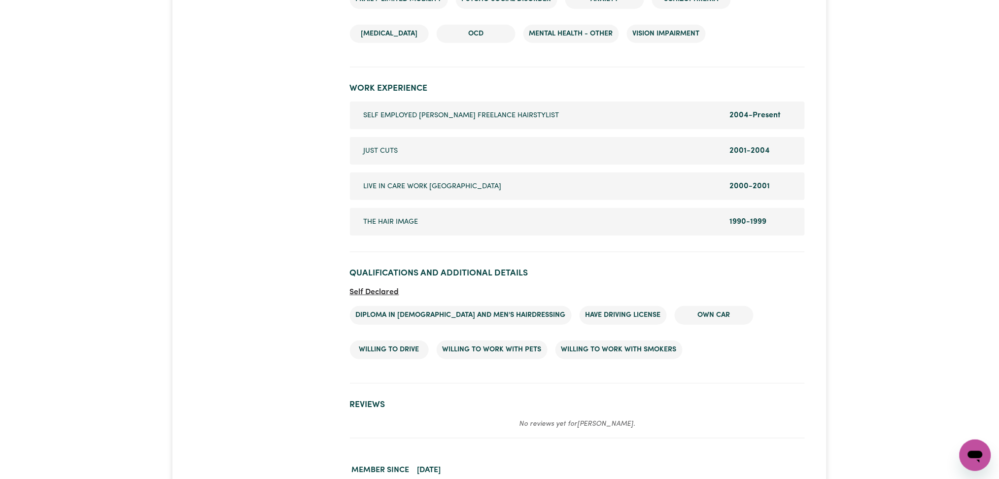
scroll to position [1377, 0]
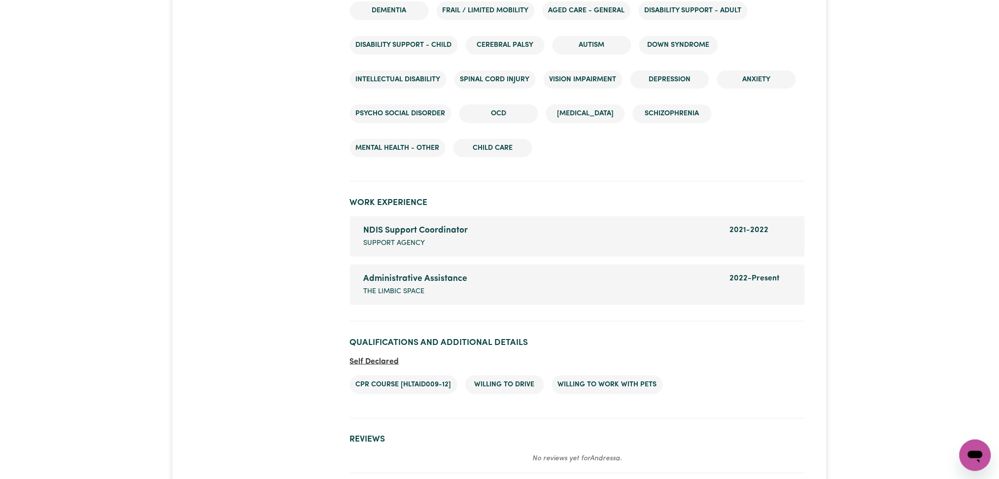
scroll to position [1616, 0]
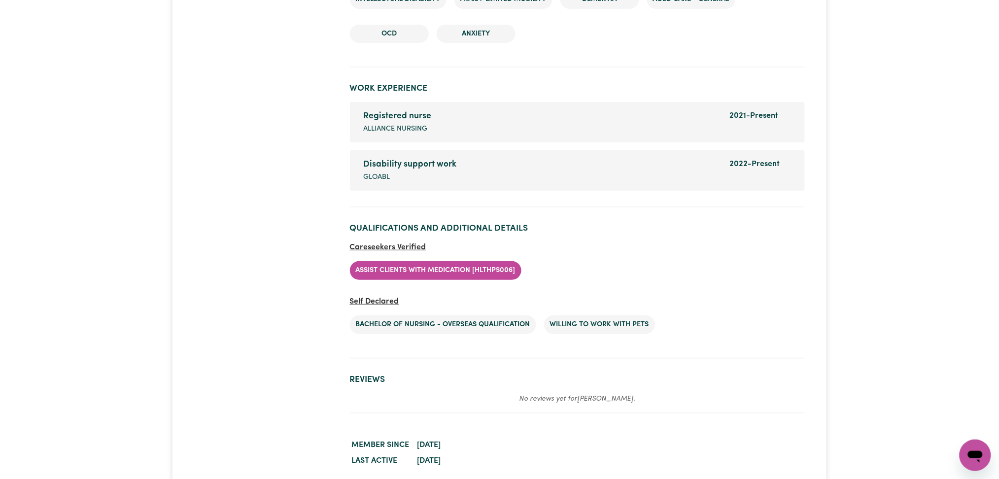
scroll to position [1485, 0]
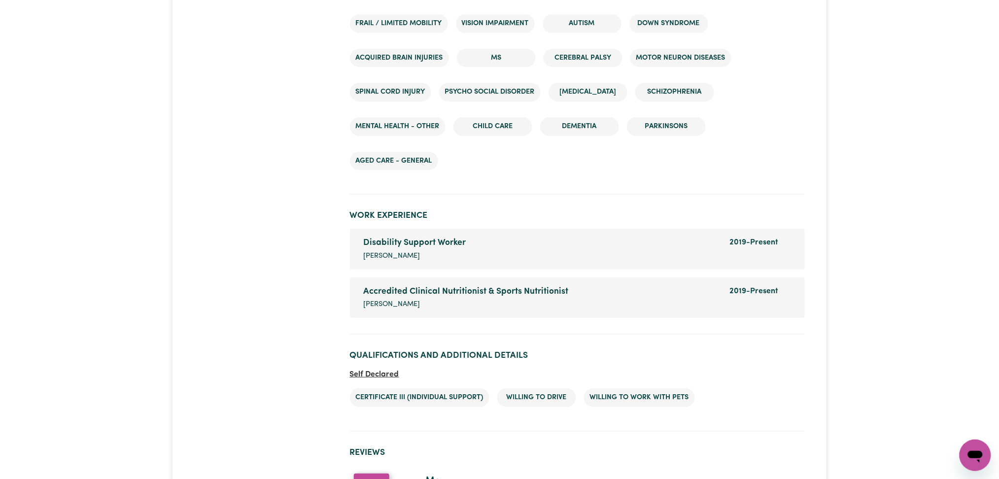
scroll to position [1376, 0]
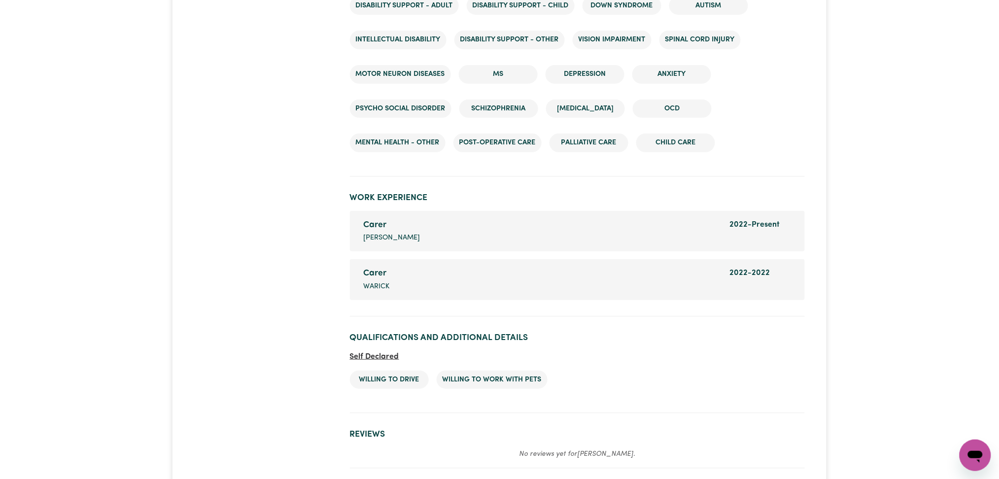
scroll to position [1477, 0]
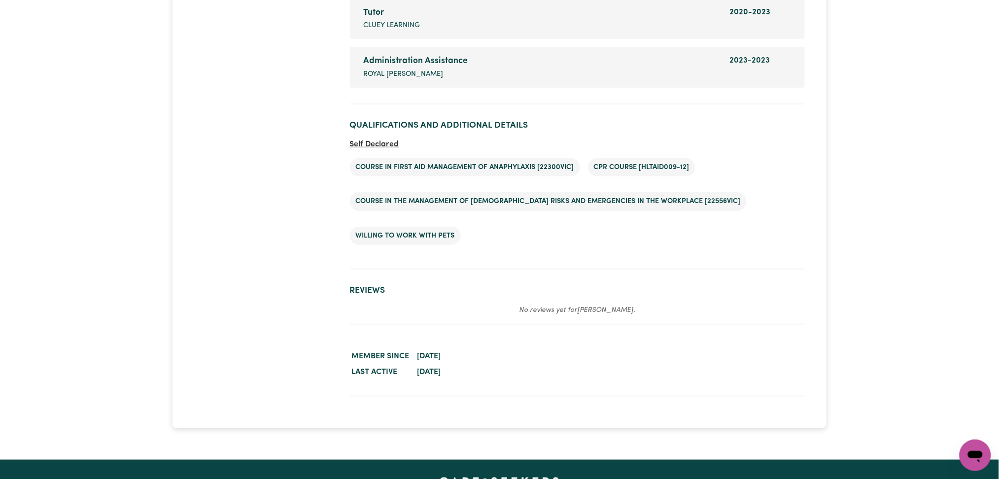
scroll to position [1512, 0]
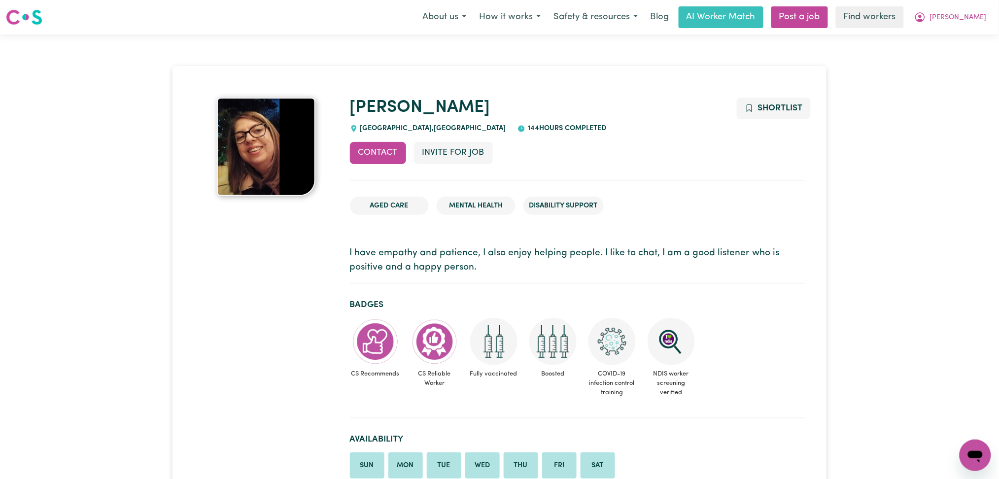
drag, startPoint x: 650, startPoint y: 201, endPoint x: 696, endPoint y: 192, distance: 46.1
click at [650, 200] on ul "Aged Care Mental Health Disability Support" at bounding box center [577, 206] width 455 height 35
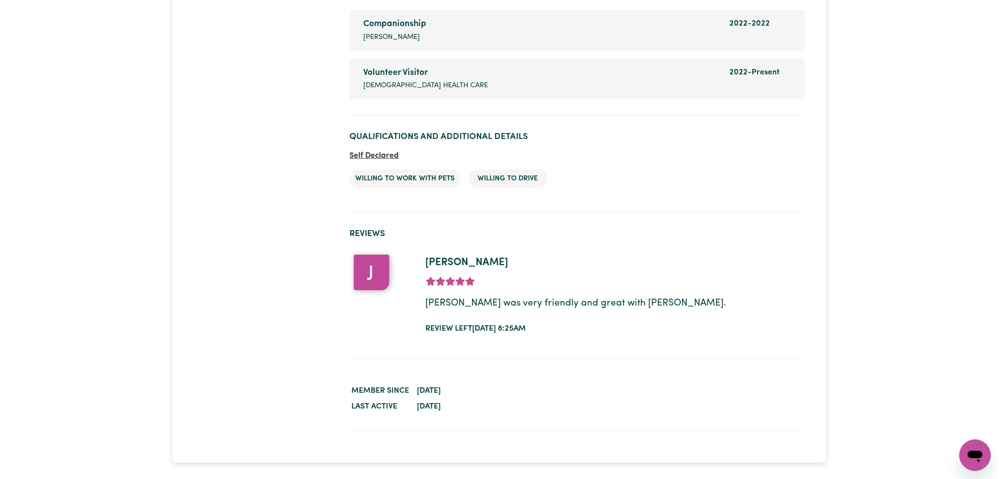
scroll to position [1381, 0]
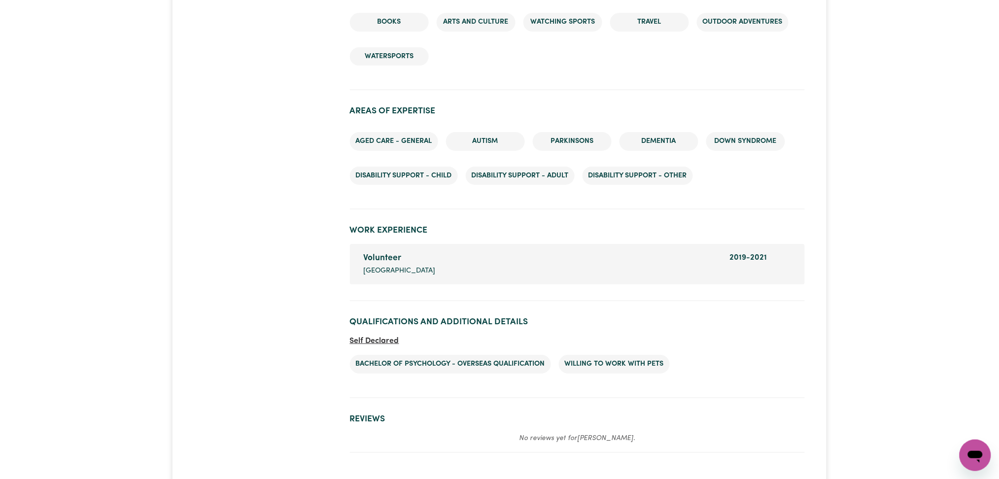
scroll to position [1284, 0]
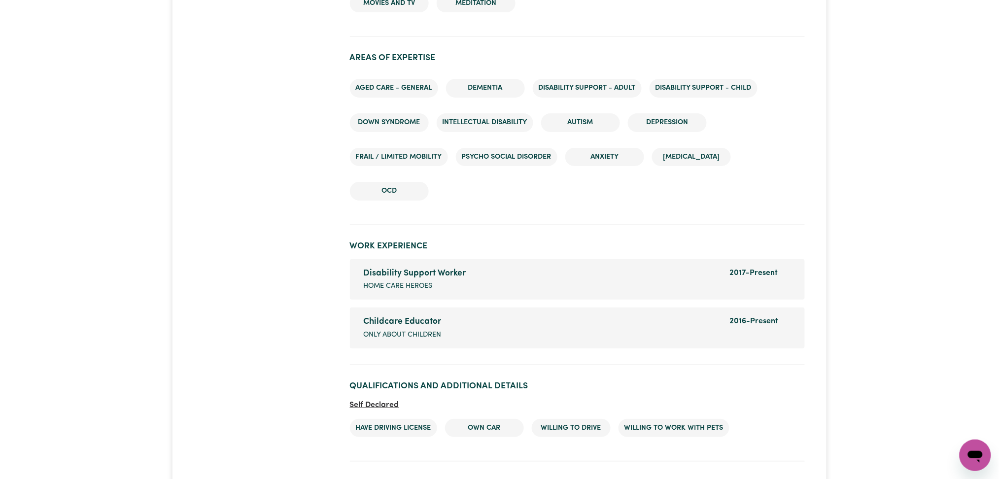
scroll to position [1282, 0]
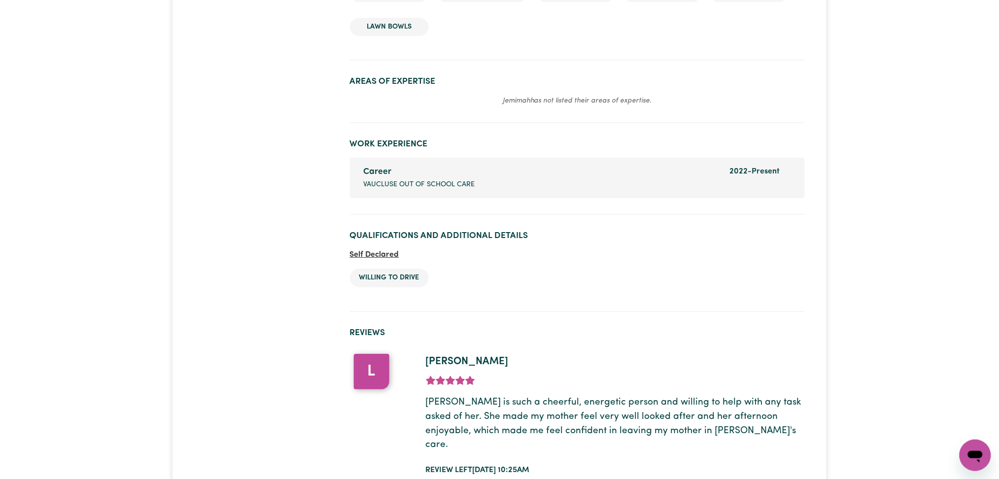
scroll to position [1234, 0]
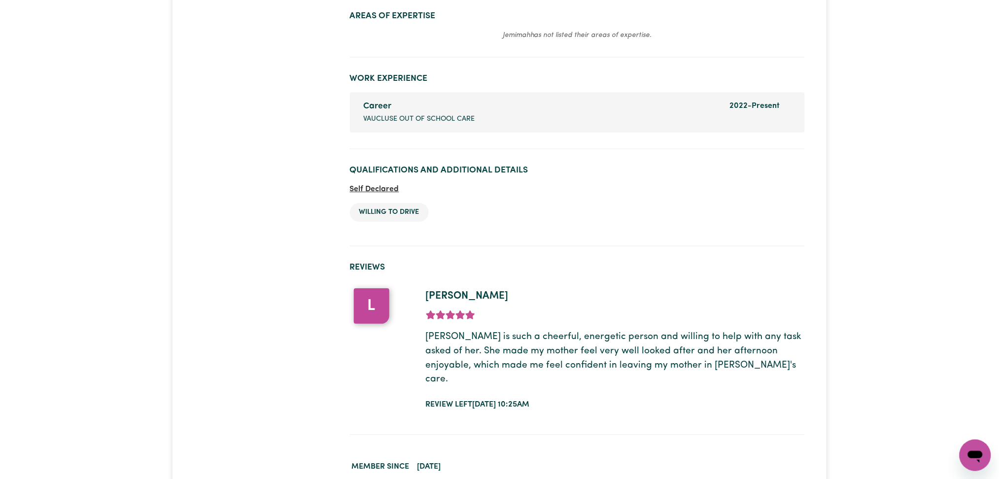
drag, startPoint x: 290, startPoint y: 279, endPoint x: 285, endPoint y: 277, distance: 5.8
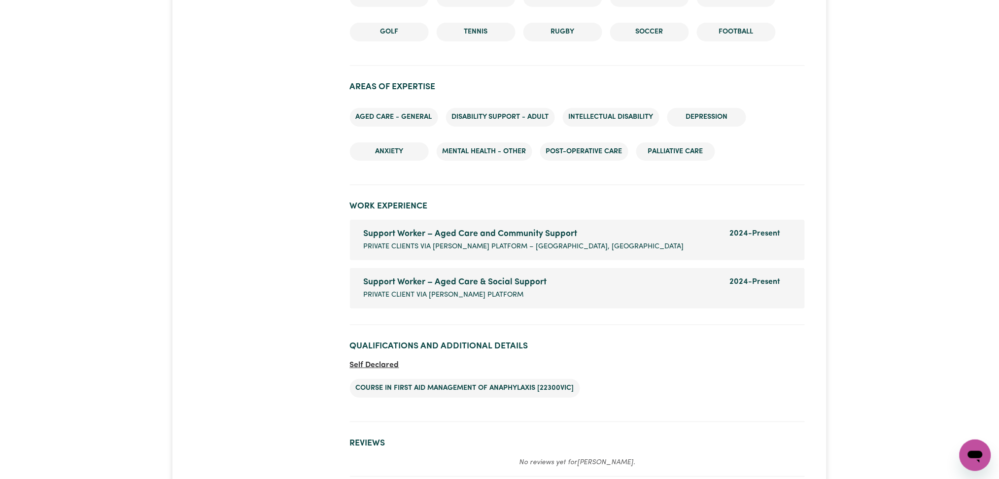
scroll to position [1450, 0]
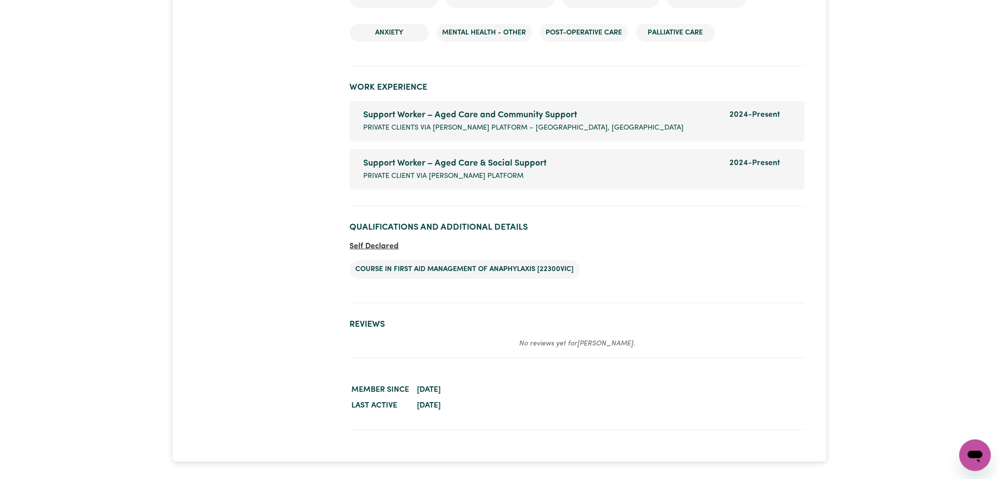
click at [768, 319] on h2 "Reviews" at bounding box center [577, 324] width 455 height 10
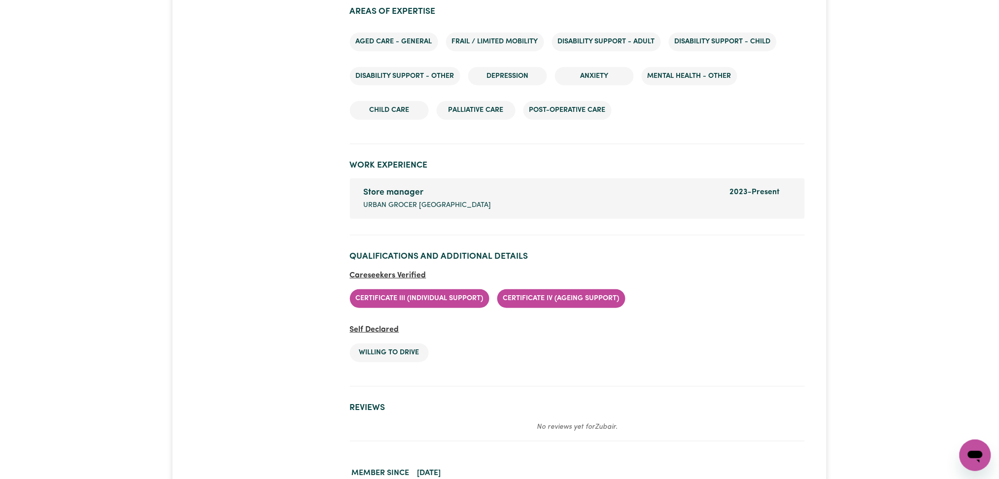
scroll to position [1442, 0]
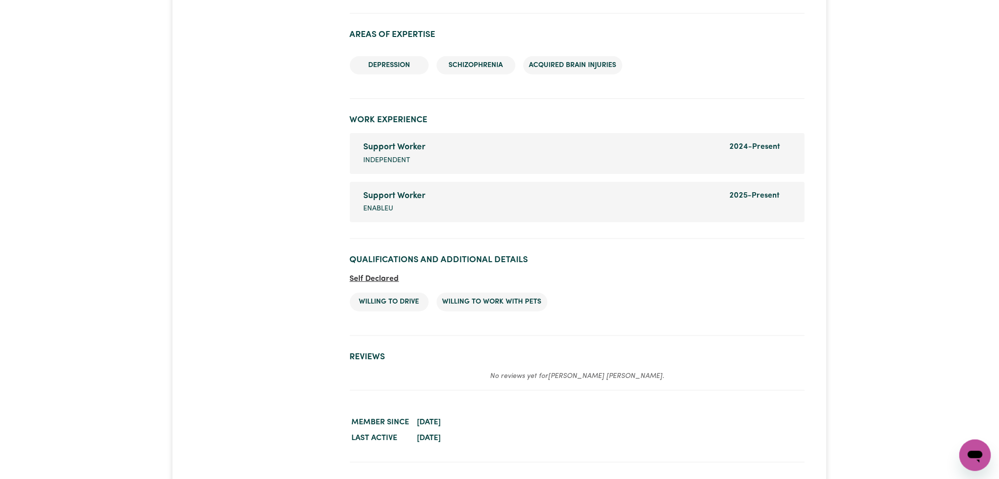
scroll to position [1339, 0]
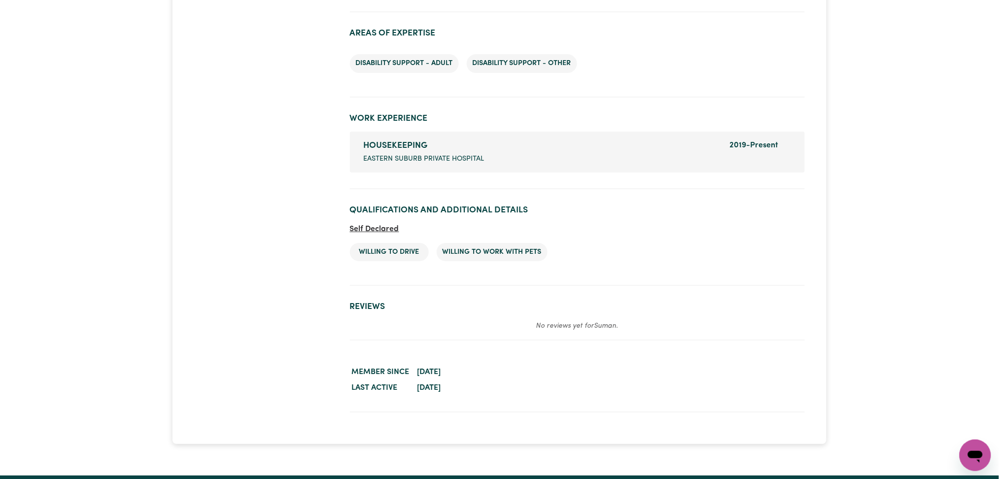
scroll to position [1211, 0]
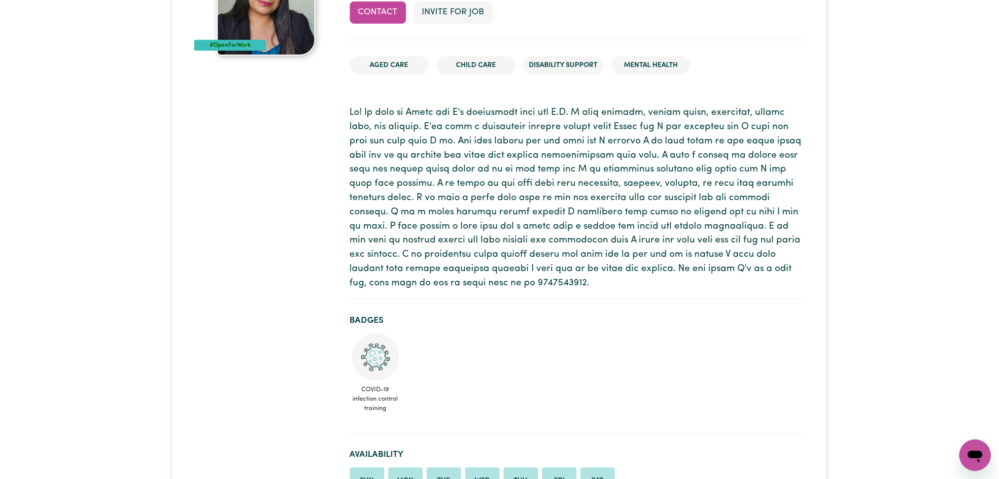
scroll to position [76, 0]
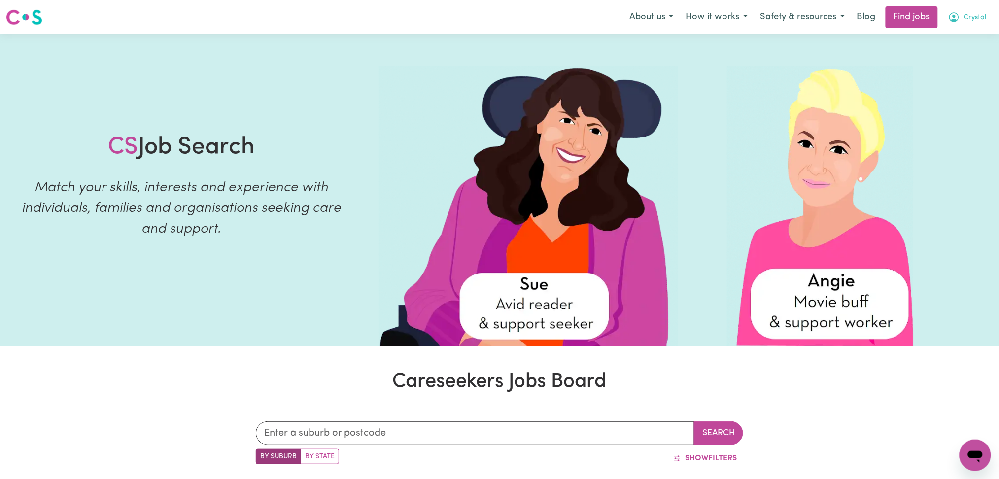
click at [970, 19] on span "Crystal" at bounding box center [975, 17] width 23 height 11
click at [948, 71] on link "Logout" at bounding box center [954, 75] width 78 height 19
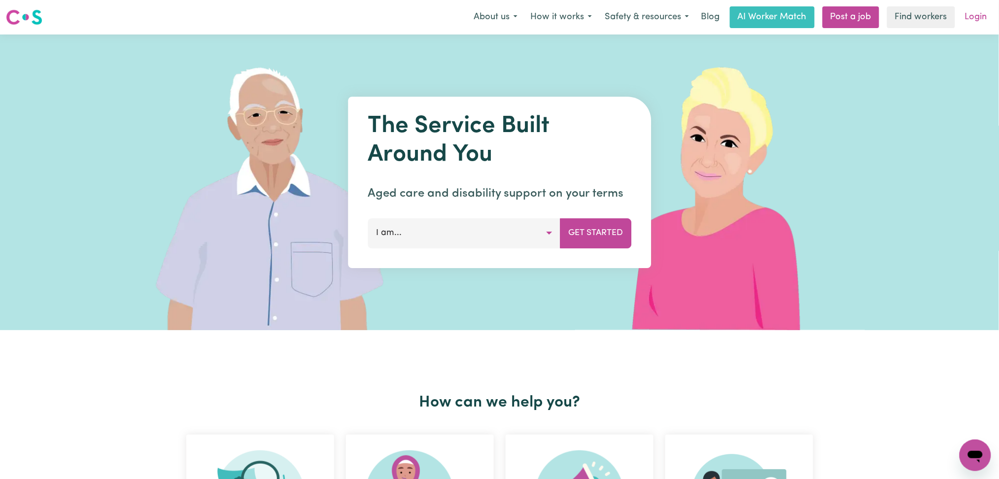
click at [980, 23] on link "Login" at bounding box center [976, 17] width 34 height 22
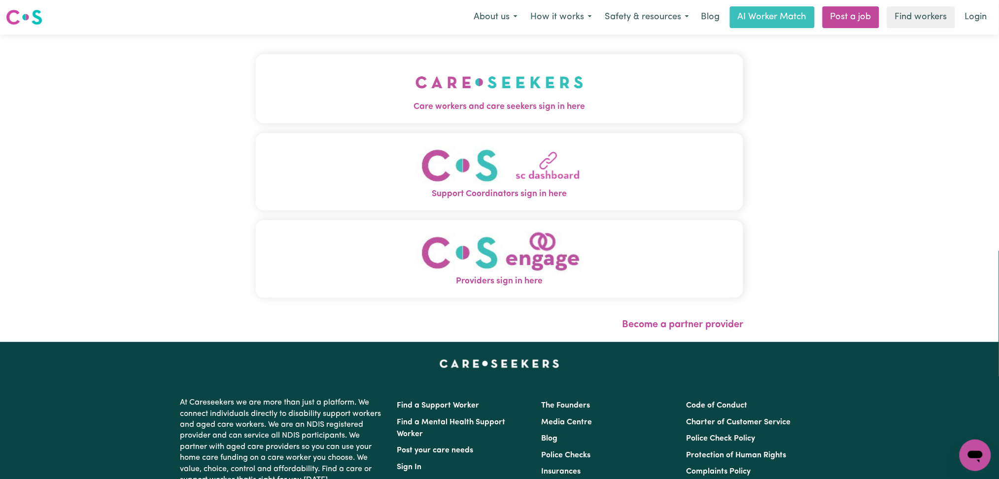
click at [416, 82] on img "Care workers and care seekers sign in here" at bounding box center [500, 82] width 168 height 36
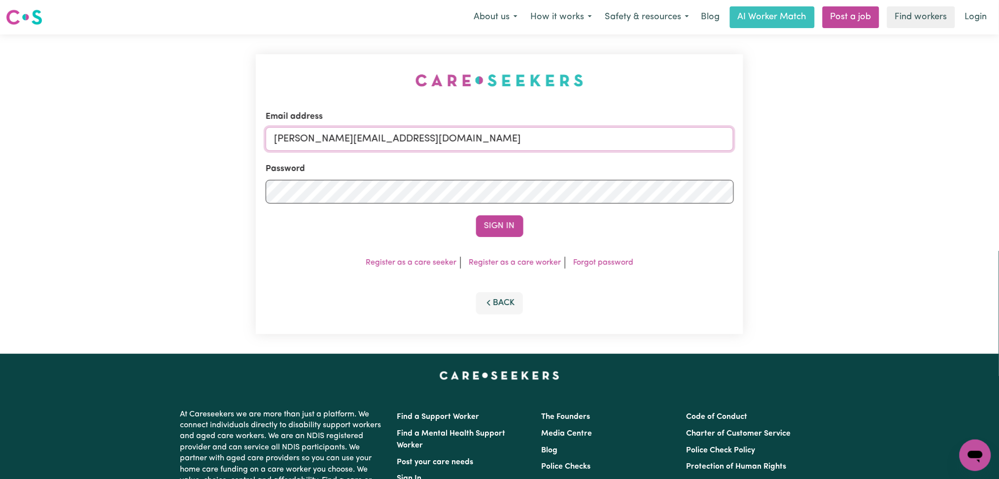
click at [355, 141] on input "[PERSON_NAME][EMAIL_ADDRESS][DOMAIN_NAME]" at bounding box center [500, 139] width 468 height 24
drag, startPoint x: 326, startPoint y: 133, endPoint x: 640, endPoint y: 133, distance: 314.5
click at [640, 133] on input "Superuser~[EMAIL_ADDRESS][DOMAIN_NAME]" at bounding box center [500, 139] width 468 height 24
type input "Superuser~[EMAIL_ADDRESS][DOMAIN_NAME]"
click at [512, 227] on button "Sign In" at bounding box center [499, 226] width 47 height 22
